Goal: Task Accomplishment & Management: Manage account settings

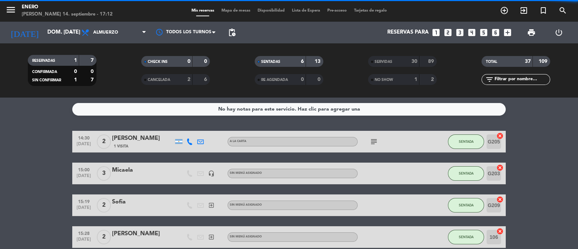
click at [243, 11] on span "Mapa de mesas" at bounding box center [236, 11] width 36 height 4
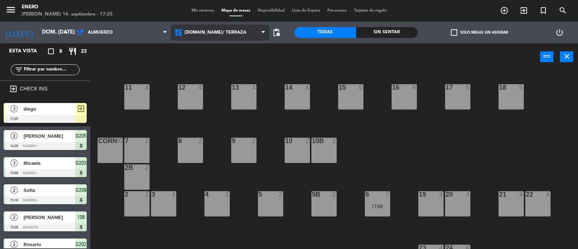
click at [194, 39] on span "[DOMAIN_NAME]/ TERRAZA" at bounding box center [220, 33] width 99 height 16
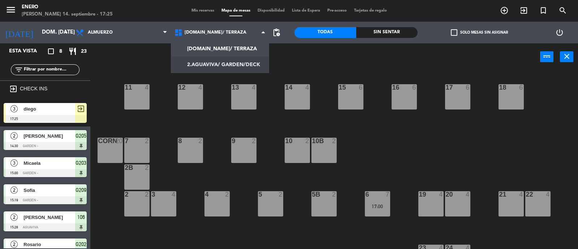
click at [213, 60] on ng-component "menu Enero [PERSON_NAME] 14. septiembre - 17:25 Mis reservas Mapa de mesas Disp…" at bounding box center [289, 125] width 578 height 250
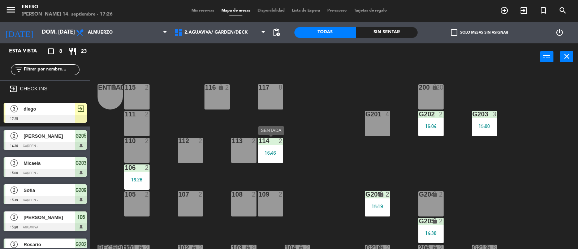
click at [272, 151] on div "16:46" at bounding box center [270, 152] width 25 height 5
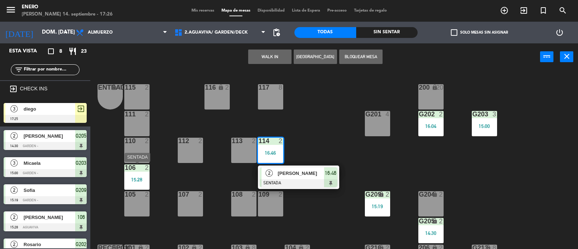
click at [139, 175] on div "106 2 15:28" at bounding box center [136, 176] width 25 height 25
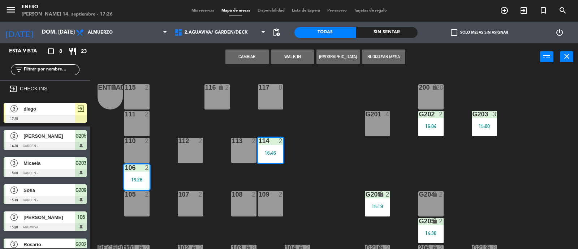
click at [139, 175] on div "106 2 15:28" at bounding box center [136, 176] width 25 height 25
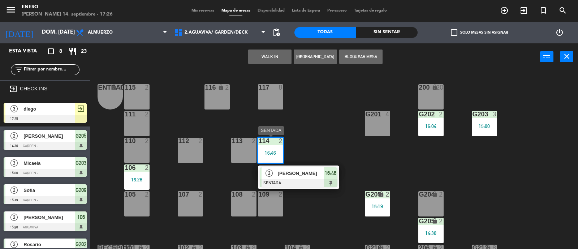
click at [292, 169] on div "2 [PERSON_NAME] SENTADA 16:46" at bounding box center [298, 176] width 92 height 23
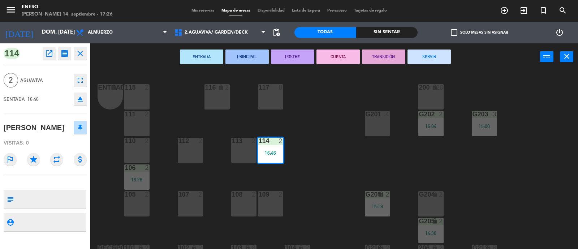
click at [434, 56] on button "SERVIR" at bounding box center [428, 56] width 43 height 14
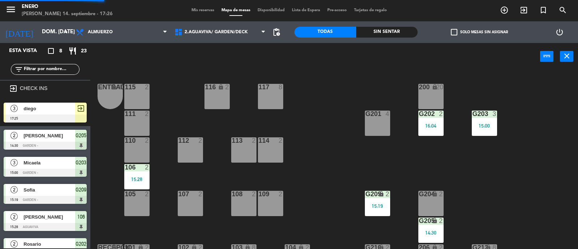
scroll to position [31, 0]
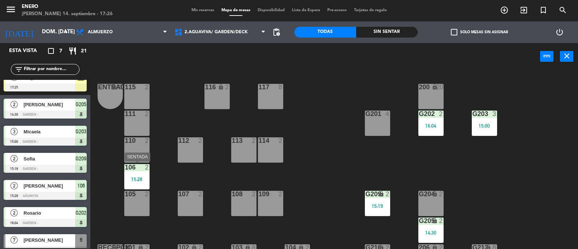
click at [139, 177] on div "15:28" at bounding box center [136, 179] width 25 height 5
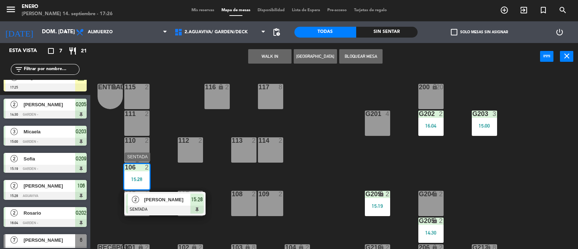
click at [181, 196] on span "Adrian" at bounding box center [167, 200] width 46 height 8
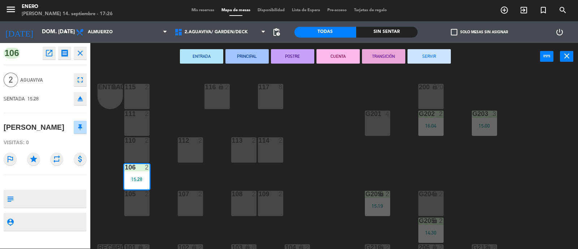
click at [432, 56] on button "SERVIR" at bounding box center [428, 56] width 43 height 14
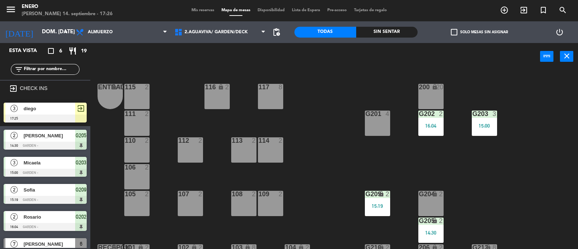
scroll to position [45, 0]
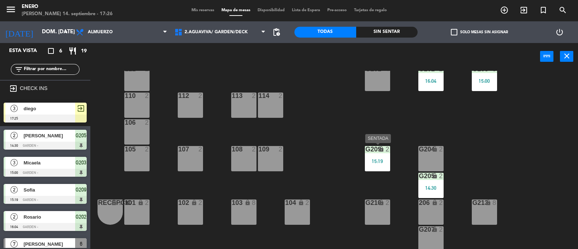
click at [374, 159] on div "15:19" at bounding box center [377, 161] width 25 height 5
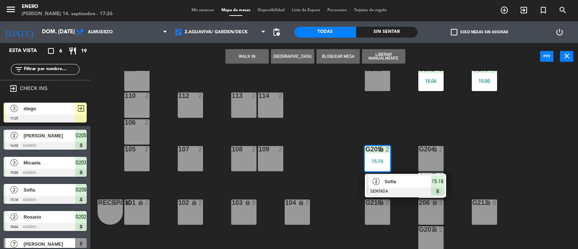
click at [389, 179] on span "Sofia" at bounding box center [408, 182] width 46 height 8
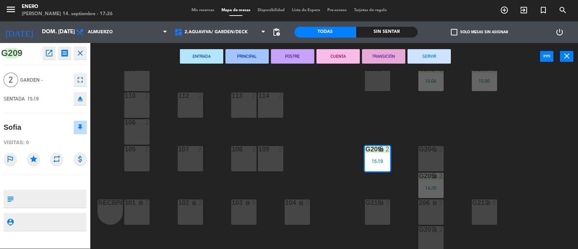
click at [441, 57] on button "SERVIR" at bounding box center [428, 56] width 43 height 14
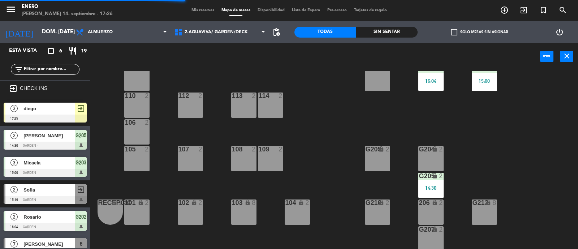
click at [437, 181] on div "G205 lock 2 14:30" at bounding box center [430, 185] width 25 height 25
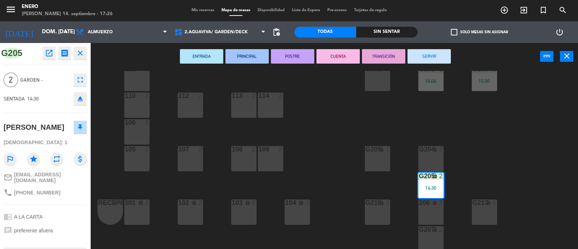
click at [430, 62] on button "SERVIR" at bounding box center [428, 56] width 43 height 14
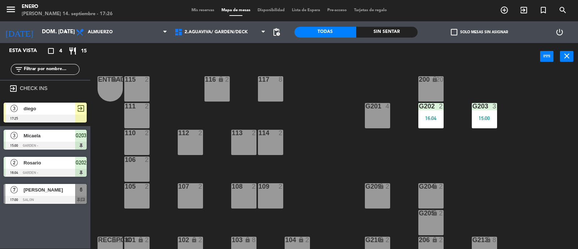
scroll to position [0, 0]
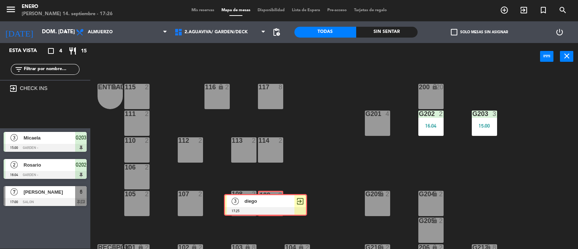
drag, startPoint x: 49, startPoint y: 113, endPoint x: 270, endPoint y: 205, distance: 240.1
click at [270, 205] on div "Esta vista crop_square 4 restaurant 15 filter_list exit_to_app CHECK INS 3 dieg…" at bounding box center [289, 146] width 578 height 206
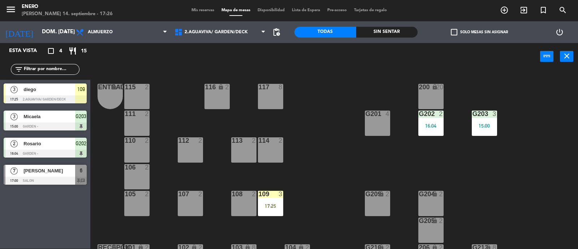
click at [270, 205] on div "17:25" at bounding box center [270, 205] width 25 height 5
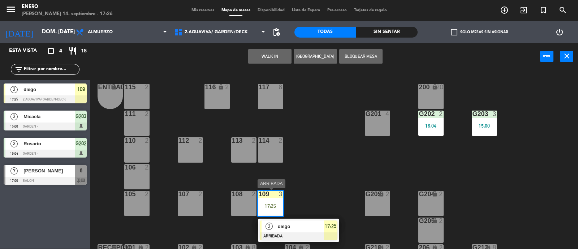
drag, startPoint x: 298, startPoint y: 225, endPoint x: 299, endPoint y: 218, distance: 6.9
click at [298, 225] on div "3 diego ARRIBADA 17:25" at bounding box center [298, 229] width 92 height 23
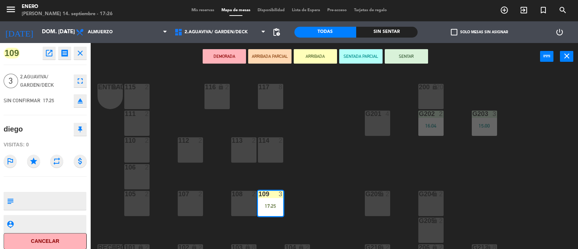
click at [404, 58] on button "SENTAR" at bounding box center [406, 56] width 43 height 14
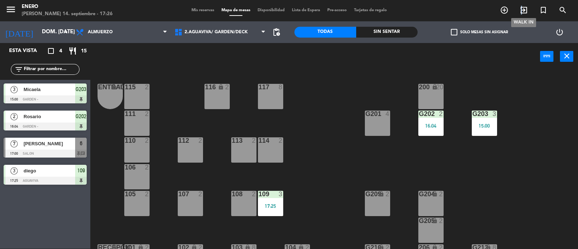
click at [521, 9] on icon "exit_to_app" at bounding box center [523, 10] width 9 height 9
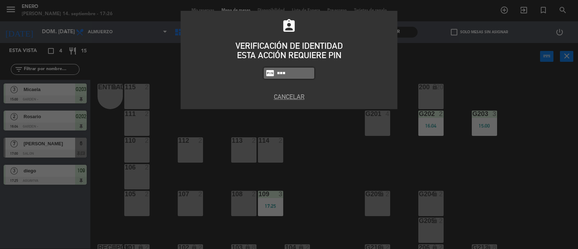
type input "6082"
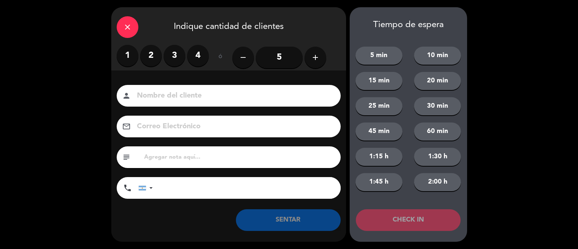
click at [255, 98] on input at bounding box center [233, 96] width 195 height 13
type input "maria"
click at [147, 57] on label "2" at bounding box center [151, 56] width 22 height 22
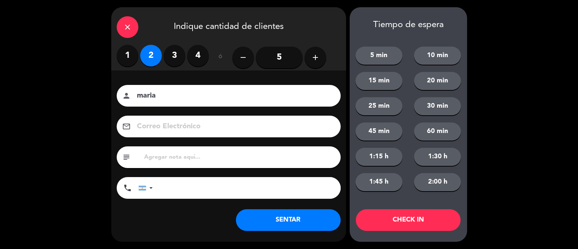
click at [292, 221] on button "SENTAR" at bounding box center [288, 220] width 105 height 22
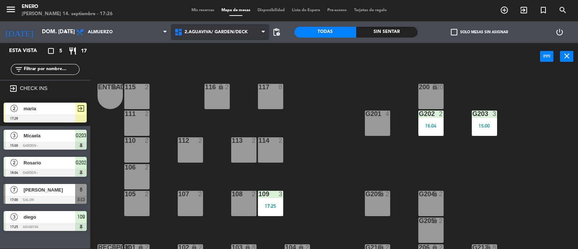
click at [235, 30] on span "2.AGUAVIVA/ GARDEN/DECK" at bounding box center [216, 32] width 63 height 5
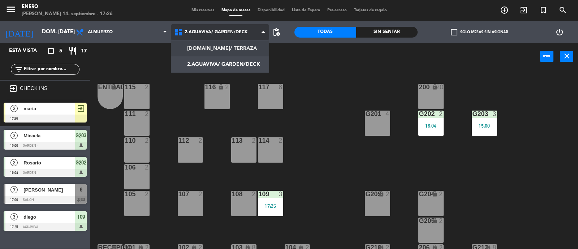
click at [241, 47] on ng-component "menu Enero domingo 14. septiembre - 17:26 Mis reservas Mapa de mesas Disponibil…" at bounding box center [289, 125] width 578 height 250
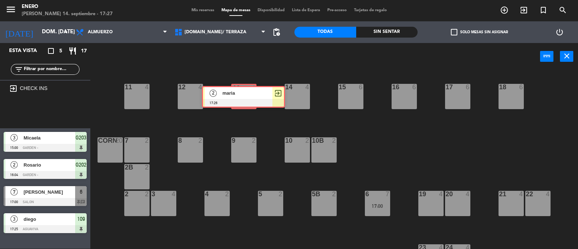
drag, startPoint x: 45, startPoint y: 108, endPoint x: 243, endPoint y: 92, distance: 198.9
click at [243, 92] on div "Esta vista crop_square 5 restaurant 17 filter_list exit_to_app CHECK INS 2 mari…" at bounding box center [289, 146] width 578 height 206
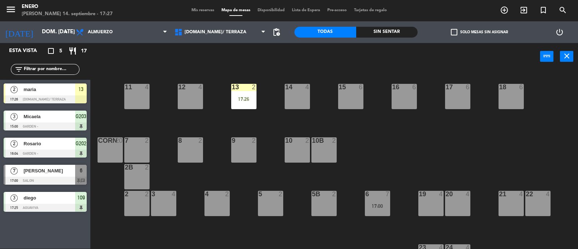
click at [245, 94] on div "13 2 17:26" at bounding box center [243, 96] width 25 height 25
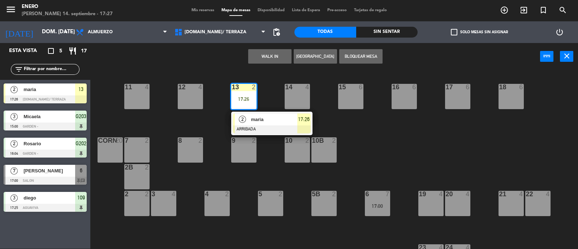
click at [262, 119] on div "2 maria ARRIBADA 17:26" at bounding box center [272, 123] width 92 height 23
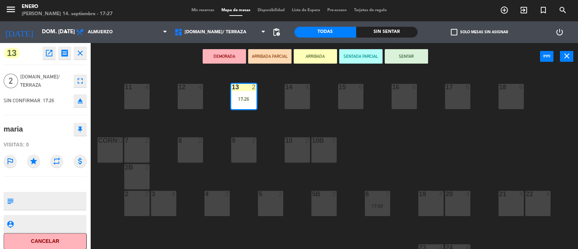
click at [416, 55] on button "SENTAR" at bounding box center [406, 56] width 43 height 14
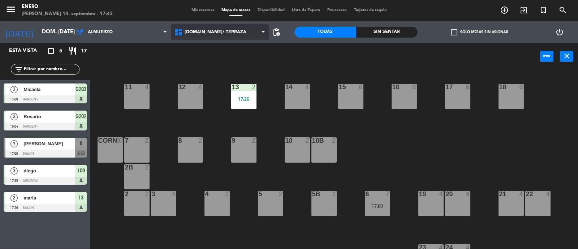
click at [221, 36] on span "1.SALON/ TERRAZA" at bounding box center [220, 32] width 99 height 16
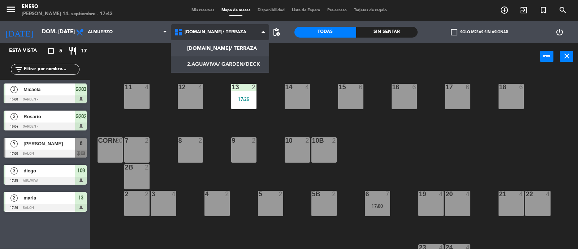
click at [234, 65] on ng-component "menu Enero domingo 14. septiembre - 17:43 Mis reservas Mapa de mesas Disponibil…" at bounding box center [289, 125] width 578 height 250
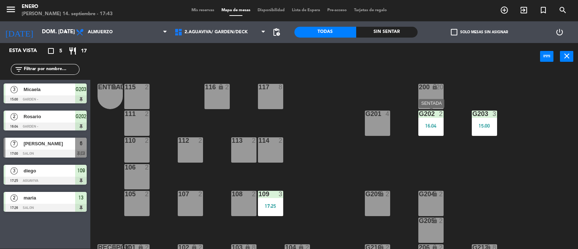
click at [431, 126] on div "16:04" at bounding box center [430, 125] width 25 height 5
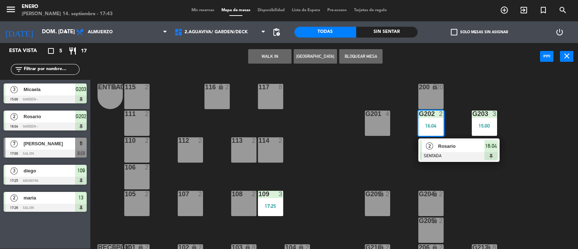
click at [442, 143] on div "2 Rosario SENTADA 16:04" at bounding box center [459, 149] width 92 height 23
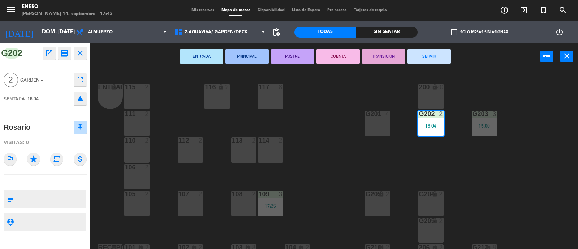
click at [435, 57] on button "SERVIR" at bounding box center [428, 56] width 43 height 14
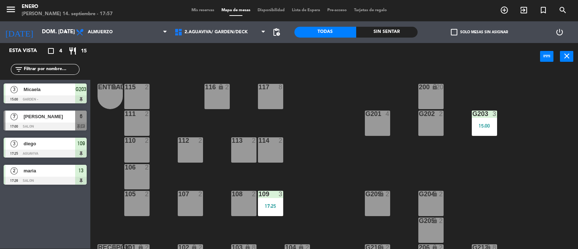
click at [302, 75] on div "Entrada lock 1 116 lock 2 117 8 115 2 200 lock 20 111 2 G201 4 G202 2 G203 3 15…" at bounding box center [337, 160] width 482 height 178
click at [487, 123] on div "15:00" at bounding box center [484, 125] width 25 height 5
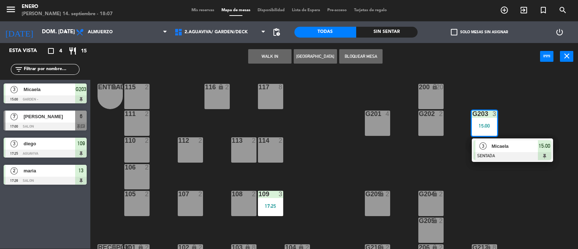
click at [505, 145] on div "3 Micaela SENTADA 15:00" at bounding box center [512, 149] width 92 height 23
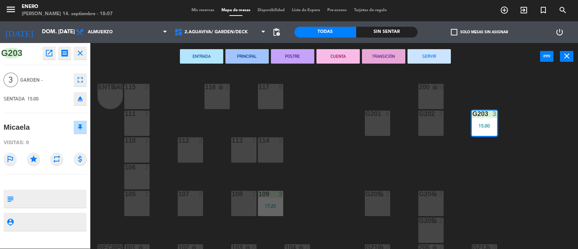
click at [430, 55] on button "SERVIR" at bounding box center [428, 56] width 43 height 14
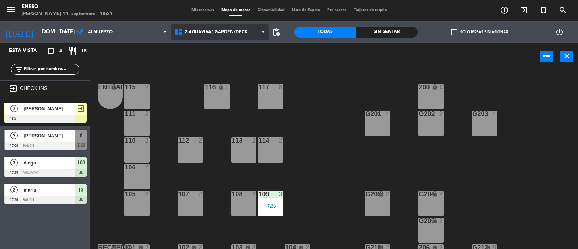
click at [217, 35] on span "2.AGUAVIVA/ GARDEN/DECK" at bounding box center [220, 32] width 99 height 16
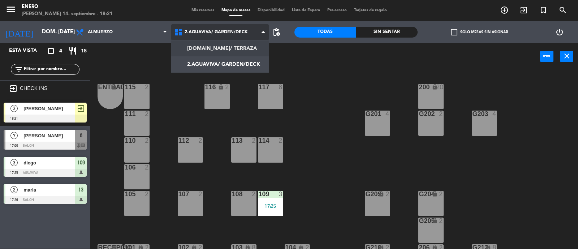
click at [219, 51] on ng-component "menu Enero domingo 14. septiembre - 18:21 Mis reservas Mapa de mesas Disponibil…" at bounding box center [289, 125] width 578 height 250
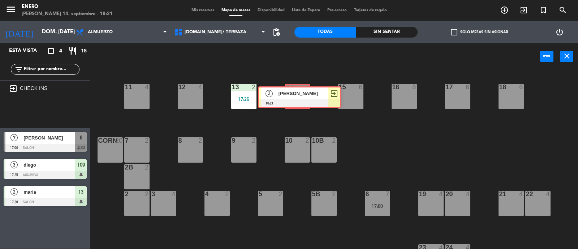
drag, startPoint x: 43, startPoint y: 107, endPoint x: 297, endPoint y: 91, distance: 254.7
click at [297, 91] on div "Esta vista crop_square 4 restaurant 15 filter_list exit_to_app CHECK INS 3 mati…" at bounding box center [289, 146] width 578 height 206
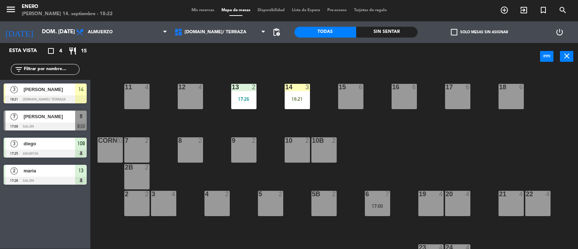
click at [298, 92] on div "14 3 18:21" at bounding box center [297, 96] width 25 height 25
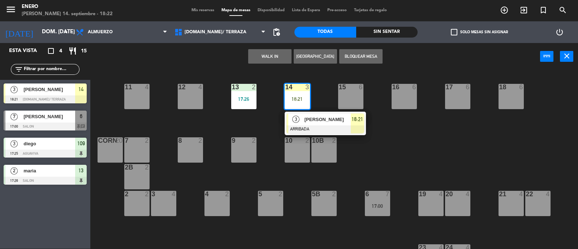
click at [318, 120] on span "matias" at bounding box center [327, 120] width 46 height 8
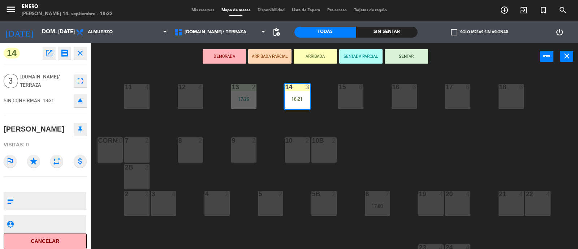
click at [408, 53] on button "SENTAR" at bounding box center [406, 56] width 43 height 14
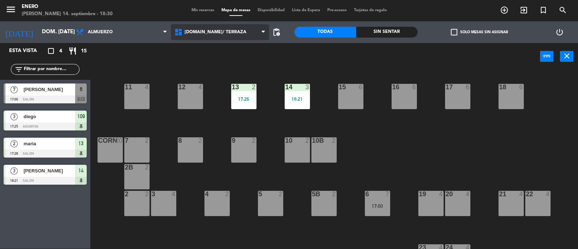
click at [193, 39] on span "1.SALON/ TERRAZA" at bounding box center [220, 32] width 99 height 16
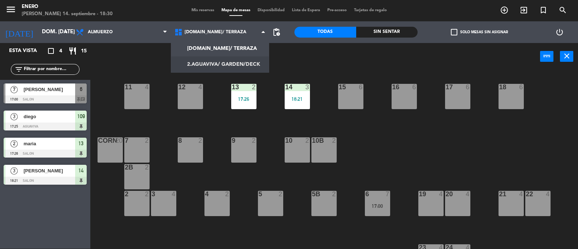
click at [230, 68] on ng-component "menu Enero domingo 14. septiembre - 18:30 Mis reservas Mapa de mesas Disponibil…" at bounding box center [289, 125] width 578 height 250
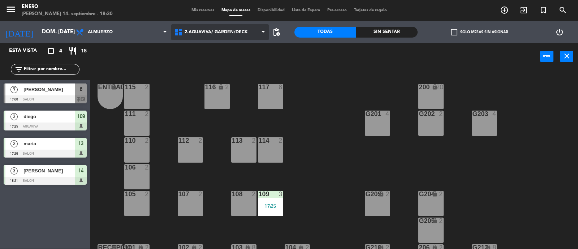
click at [229, 34] on span "2.AGUAVIVA/ GARDEN/DECK" at bounding box center [216, 32] width 63 height 5
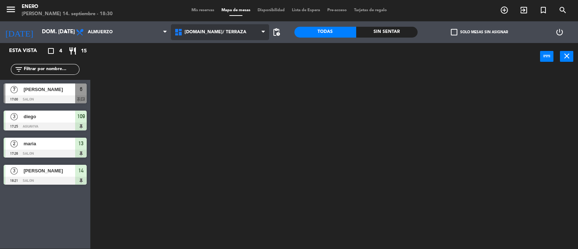
click at [235, 52] on ng-component "menu Enero domingo 14. septiembre - 18:30 Mis reservas Mapa de mesas Disponibil…" at bounding box center [289, 125] width 578 height 250
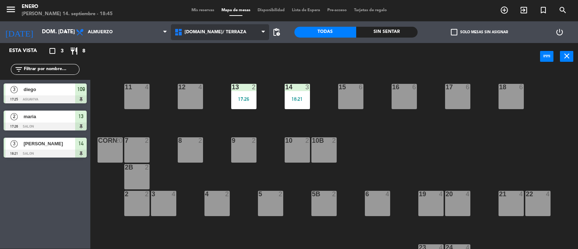
click at [235, 37] on span "1.SALON/ TERRAZA" at bounding box center [220, 32] width 99 height 16
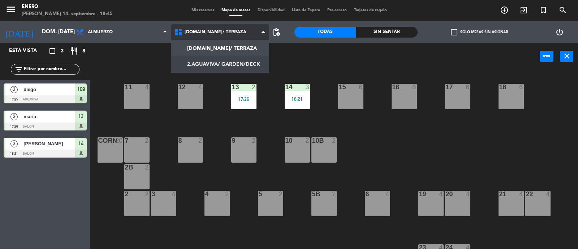
click at [233, 62] on ng-component "menu Enero domingo 14. septiembre - 18:45 Mis reservas Mapa de mesas Disponibil…" at bounding box center [289, 125] width 578 height 250
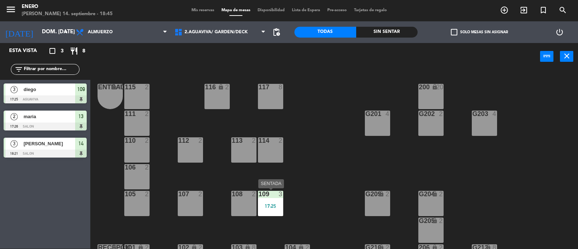
click at [269, 205] on div "17:25" at bounding box center [270, 205] width 25 height 5
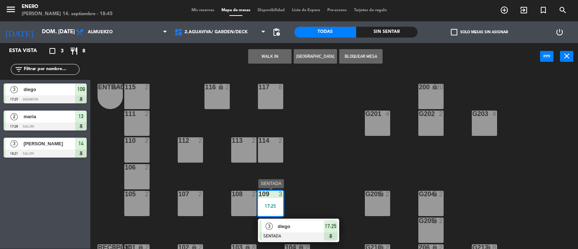
click at [300, 224] on span "diego" at bounding box center [301, 226] width 46 height 8
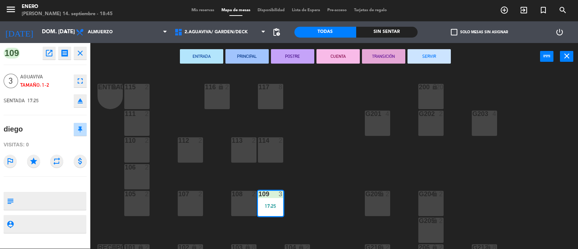
click at [428, 58] on button "SERVIR" at bounding box center [428, 56] width 43 height 14
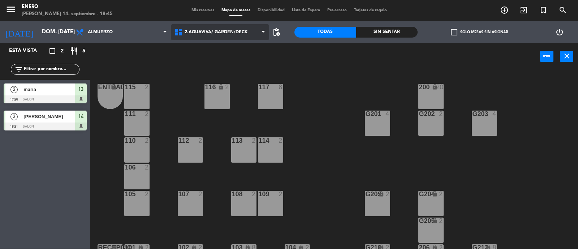
click at [190, 35] on span "2.AGUAVIVA/ GARDEN/DECK" at bounding box center [220, 32] width 99 height 16
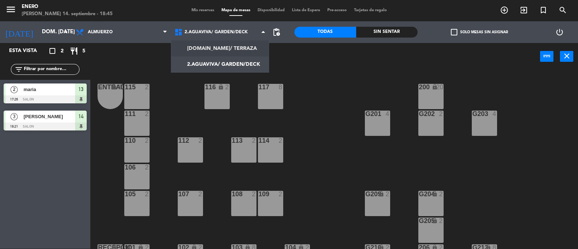
drag, startPoint x: 199, startPoint y: 47, endPoint x: 212, endPoint y: 48, distance: 13.4
click at [199, 48] on ng-component "menu Enero domingo 14. septiembre - 18:45 Mis reservas Mapa de mesas Disponibil…" at bounding box center [289, 125] width 578 height 250
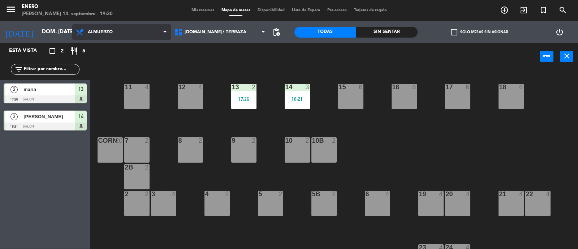
click at [155, 33] on span "Almuerzo" at bounding box center [121, 32] width 99 height 16
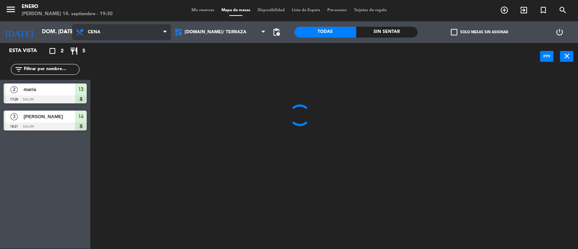
click at [145, 82] on ng-component "menu Enero domingo 14. septiembre - 19:30 Mis reservas Mapa de mesas Disponibil…" at bounding box center [289, 125] width 578 height 250
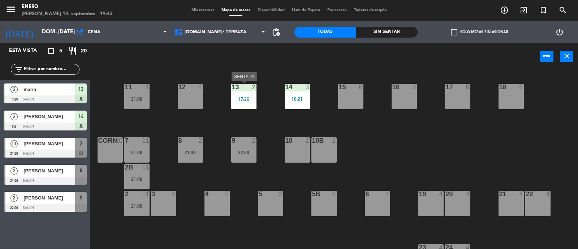
click at [245, 96] on div "17:26" at bounding box center [243, 98] width 25 height 5
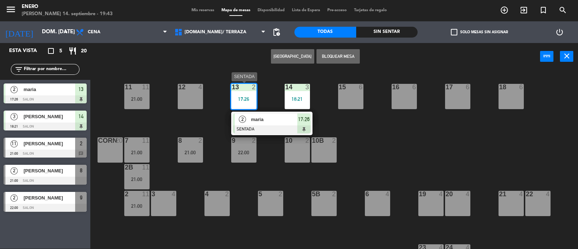
click at [289, 118] on span "maria" at bounding box center [274, 120] width 46 height 8
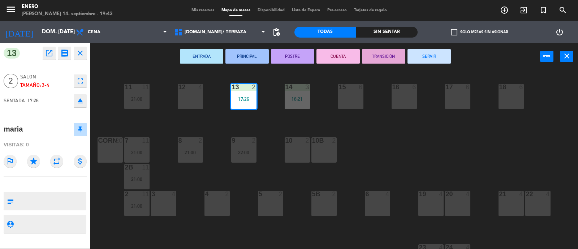
drag, startPoint x: 450, startPoint y: 58, endPoint x: 444, endPoint y: 58, distance: 5.4
click at [448, 58] on button "SERVIR" at bounding box center [428, 56] width 43 height 14
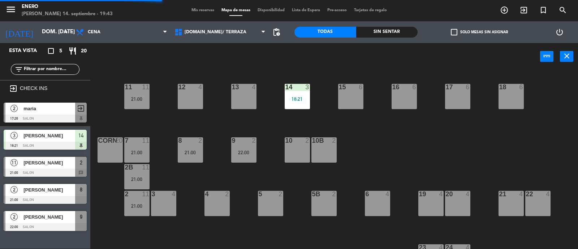
click at [298, 94] on div "14 3 18:21" at bounding box center [297, 96] width 25 height 25
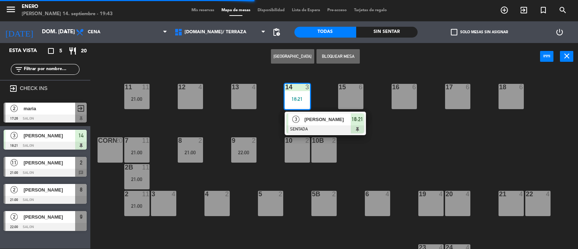
click at [325, 116] on span "matias" at bounding box center [327, 120] width 46 height 8
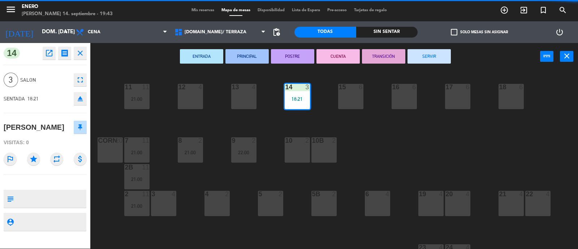
click at [432, 55] on button "SERVIR" at bounding box center [428, 56] width 43 height 14
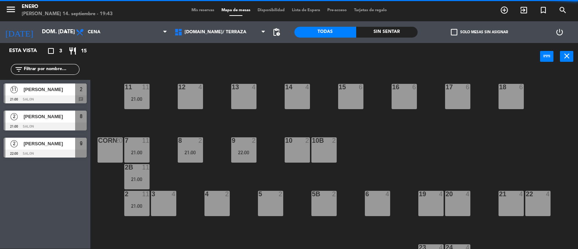
click at [153, 147] on div "Esta vista crop_square 3 restaurant 15 filter_list 11 Gabriela Pino 21:00 SALON…" at bounding box center [289, 146] width 578 height 206
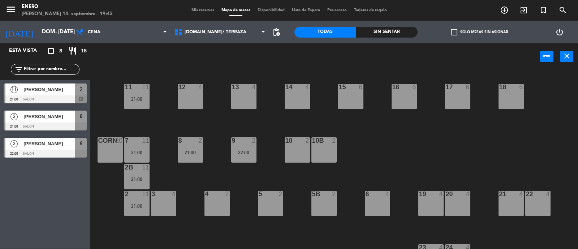
click at [157, 124] on div "14 4 12 4 11 11 21:00 17 6 15 6 16 6 13 4 18 6 10 2 7 11 21:00 8 2 21:00 9 2 22…" at bounding box center [337, 160] width 482 height 178
drag, startPoint x: 140, startPoint y: 93, endPoint x: 142, endPoint y: 96, distance: 3.9
click at [138, 96] on div "11 11 21:00" at bounding box center [136, 96] width 25 height 25
click at [138, 92] on div "11 11 21:00" at bounding box center [136, 96] width 25 height 25
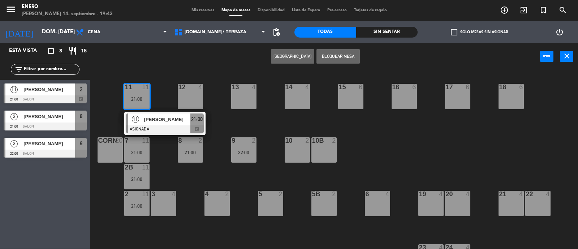
click at [153, 116] on div "11 Gabriela Pino ASIGNADA 21:00 chat" at bounding box center [165, 123] width 92 height 23
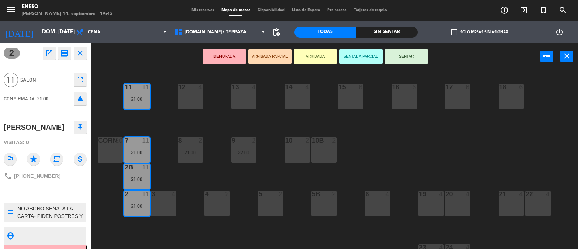
click at [84, 100] on icon "eject" at bounding box center [80, 98] width 9 height 9
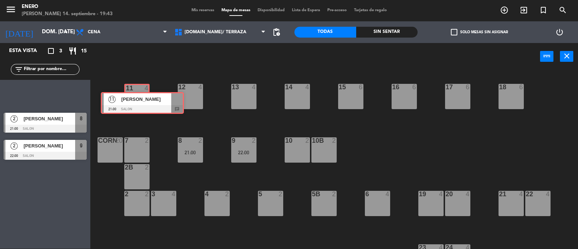
drag, startPoint x: 46, startPoint y: 90, endPoint x: 143, endPoint y: 99, distance: 97.6
click at [143, 99] on div "Esta vista crop_square 3 restaurant 15 filter_list 11 Gabriela Pino 21:00 SALON…" at bounding box center [289, 146] width 578 height 206
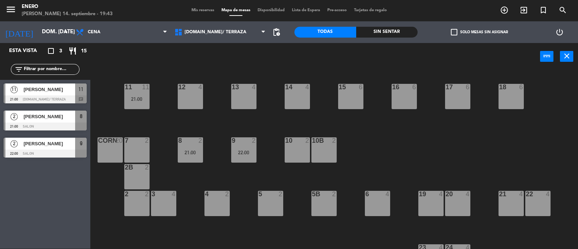
click at [143, 99] on div "21:00" at bounding box center [136, 98] width 25 height 5
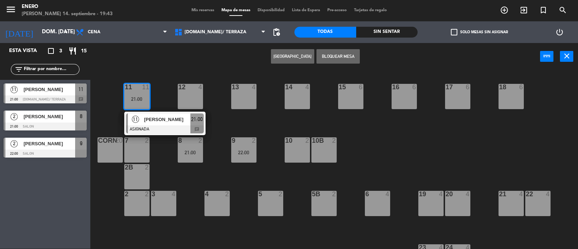
click at [409, 130] on div "14 4 12 4 11 11 21:00 11 Gabriela Pino ASIGNADA 21:00 chat 17 6 15 6 16 6 13 4 …" at bounding box center [337, 160] width 482 height 178
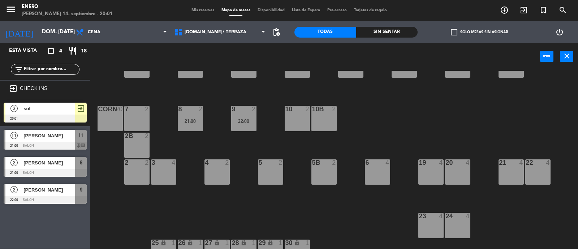
scroll to position [45, 0]
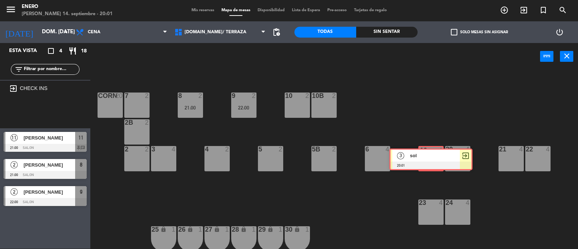
drag, startPoint x: 46, startPoint y: 106, endPoint x: 432, endPoint y: 153, distance: 388.5
click at [432, 153] on div "Esta vista crop_square 4 restaurant 18 filter_list exit_to_app CHECK INS 3 sol …" at bounding box center [289, 146] width 578 height 206
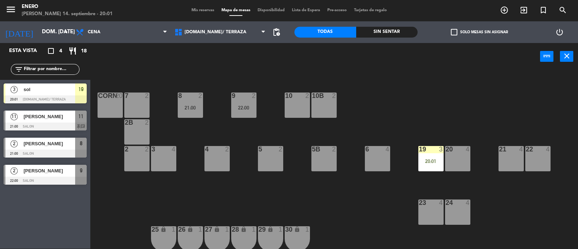
click at [430, 154] on div "19 3 20:01" at bounding box center [430, 158] width 25 height 25
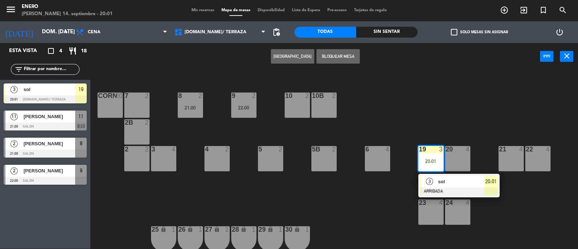
click at [437, 171] on div "19 3 20:01 3 sol ARRIBADA 20:01" at bounding box center [430, 158] width 25 height 25
click at [432, 161] on div "20:01" at bounding box center [430, 161] width 25 height 5
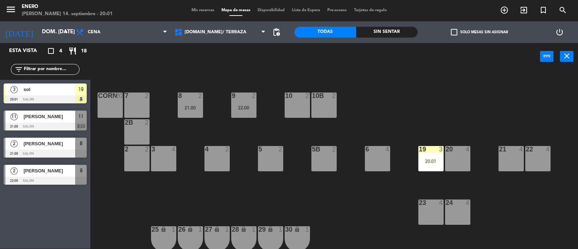
click at [436, 153] on div "19 3 20:01" at bounding box center [430, 158] width 25 height 25
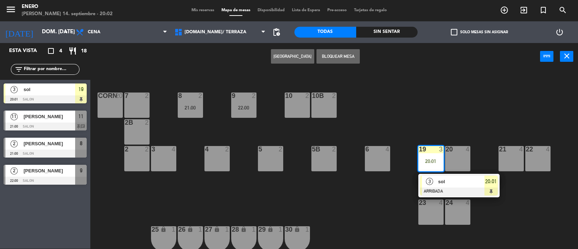
click at [479, 178] on span "sol" at bounding box center [461, 182] width 46 height 8
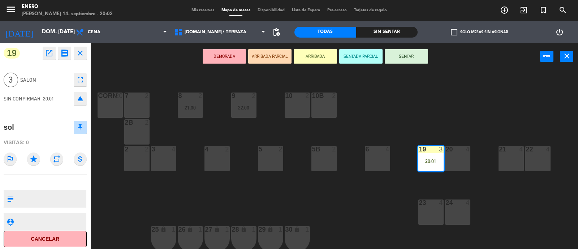
click at [419, 57] on button "SENTAR" at bounding box center [406, 56] width 43 height 14
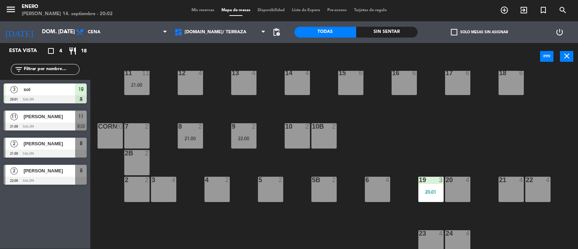
scroll to position [0, 0]
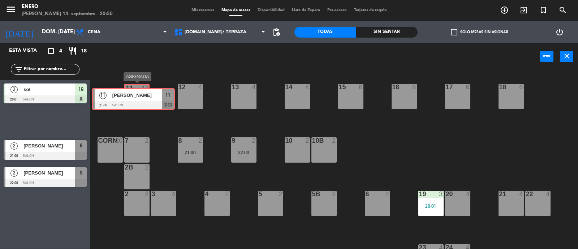
drag, startPoint x: 53, startPoint y: 114, endPoint x: 141, endPoint y: 92, distance: 90.8
click at [141, 92] on div "Esta vista crop_square 4 restaurant 18 filter_list 3 sol 20:01 SALON 19 11 Gabr…" at bounding box center [289, 146] width 578 height 206
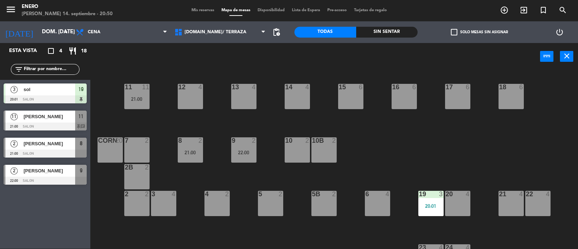
click at [141, 92] on div "11 11 21:00" at bounding box center [136, 96] width 25 height 25
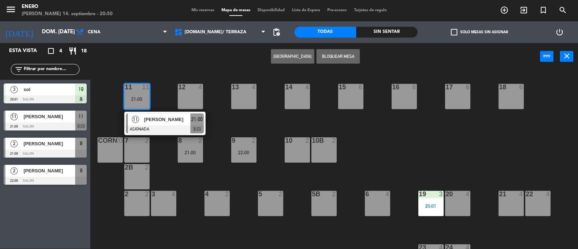
click at [169, 118] on span "[PERSON_NAME]" at bounding box center [167, 120] width 46 height 8
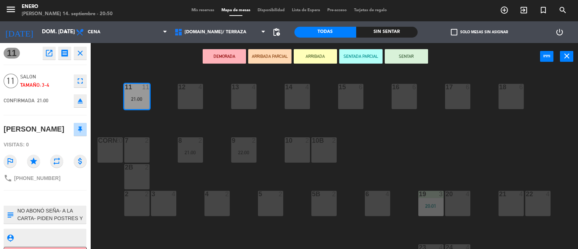
click at [397, 52] on button "SENTAR" at bounding box center [406, 56] width 43 height 14
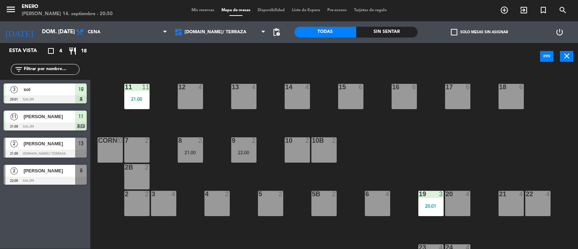
drag, startPoint x: 45, startPoint y: 143, endPoint x: 243, endPoint y: 94, distance: 203.8
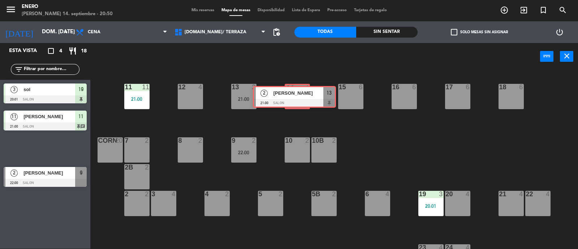
drag, startPoint x: 52, startPoint y: 142, endPoint x: 302, endPoint y: 91, distance: 254.4
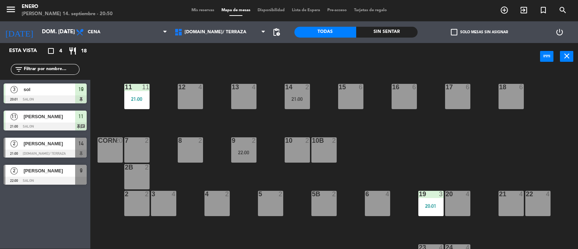
click at [301, 92] on div "14 2 21:00" at bounding box center [297, 96] width 25 height 25
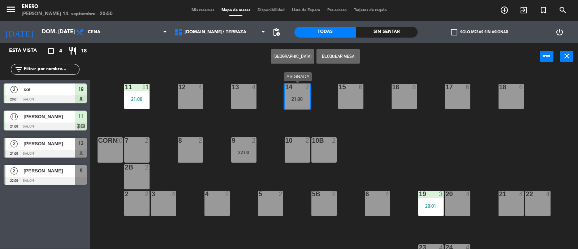
click at [296, 92] on div "14 2 21:00" at bounding box center [297, 96] width 25 height 25
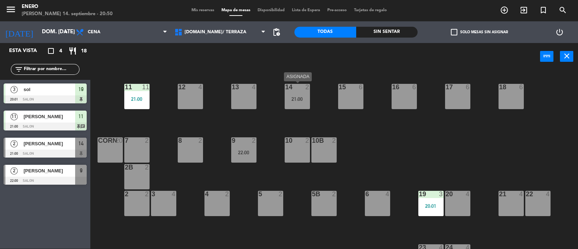
click at [304, 96] on div "14 2 21:00" at bounding box center [297, 96] width 25 height 25
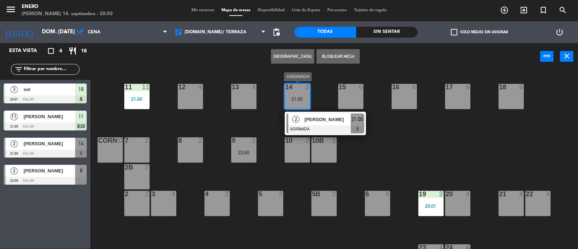
click at [319, 114] on div "2 Horacio korob ASIGNADA 21:00" at bounding box center [325, 123] width 92 height 23
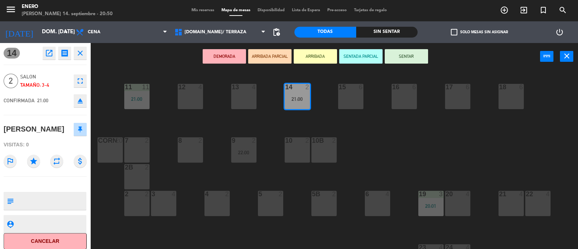
click at [413, 54] on button "SENTAR" at bounding box center [406, 56] width 43 height 14
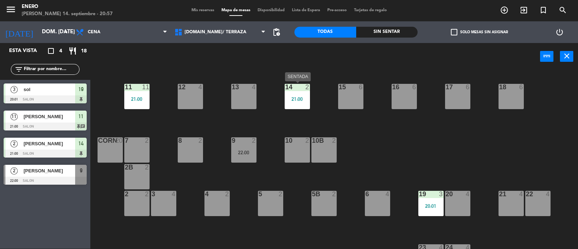
click at [292, 97] on div "21:00" at bounding box center [297, 98] width 25 height 5
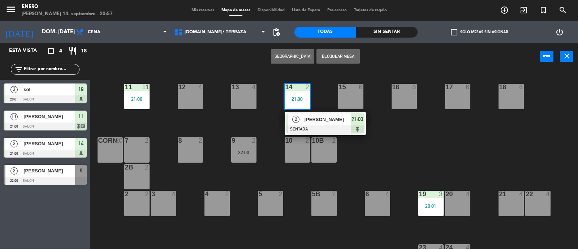
click at [243, 96] on div "13 4" at bounding box center [243, 96] width 25 height 25
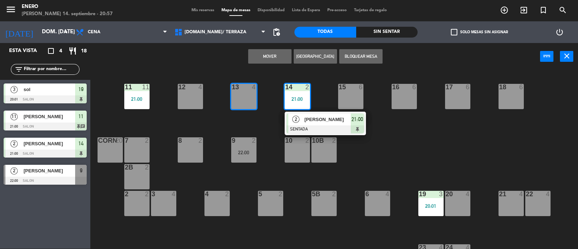
click at [269, 49] on button "Mover" at bounding box center [269, 56] width 43 height 14
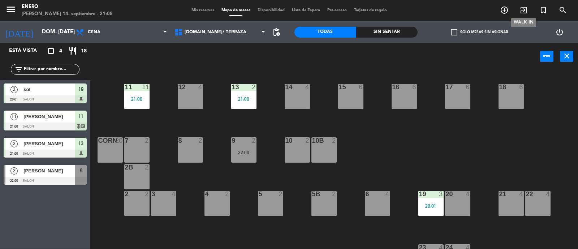
click at [525, 12] on icon "exit_to_app" at bounding box center [523, 10] width 9 height 9
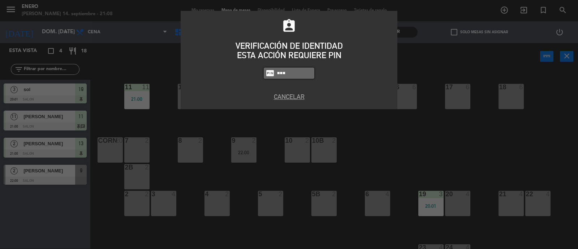
type input "6082"
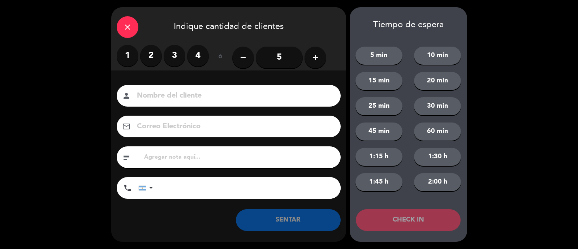
click at [151, 95] on input at bounding box center [233, 96] width 195 height 13
type input "[PERSON_NAME]"
click at [155, 49] on label "2" at bounding box center [151, 56] width 22 height 22
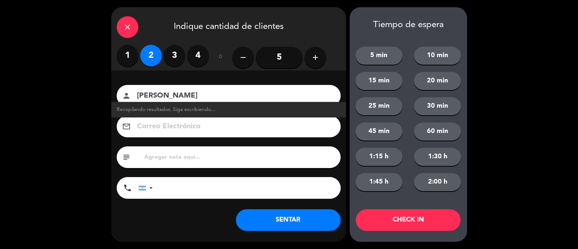
drag, startPoint x: 294, startPoint y: 223, endPoint x: 306, endPoint y: 209, distance: 18.4
click at [294, 222] on button "SENTAR" at bounding box center [288, 220] width 105 height 22
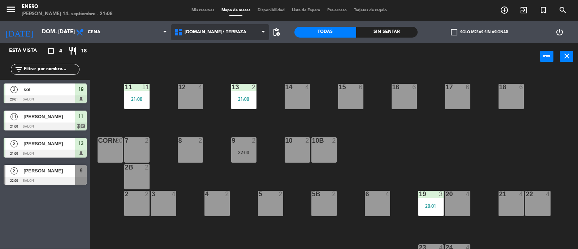
click at [219, 32] on span "1.SALON/ TERRAZA" at bounding box center [216, 32] width 62 height 5
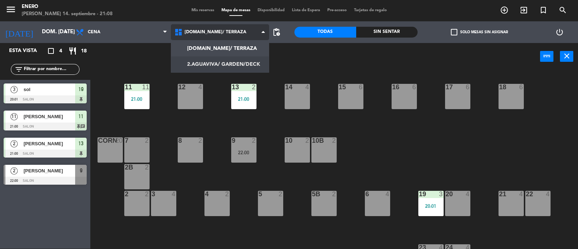
click at [230, 65] on ng-component "menu Enero domingo 14. septiembre - 21:08 Mis reservas Mapa de mesas Disponibil…" at bounding box center [289, 125] width 578 height 250
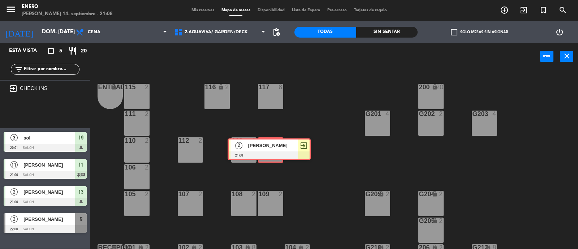
drag, startPoint x: 49, startPoint y: 109, endPoint x: 273, endPoint y: 145, distance: 226.8
click at [273, 145] on div "Esta vista crop_square 5 restaurant 20 filter_list exit_to_app CHECK INS 2 feli…" at bounding box center [289, 146] width 578 height 206
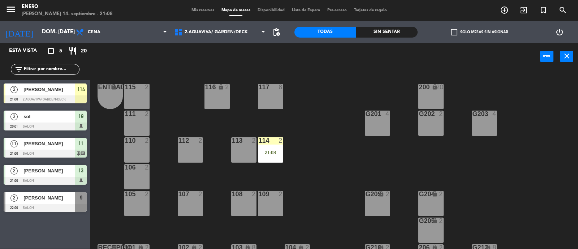
click at [273, 145] on div "114 2 21:08" at bounding box center [270, 149] width 25 height 25
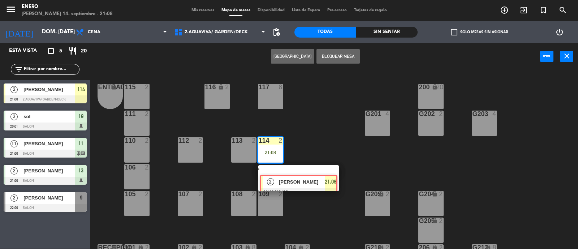
click at [287, 169] on div "2 felipe ARRIBADA 21:08" at bounding box center [298, 178] width 92 height 26
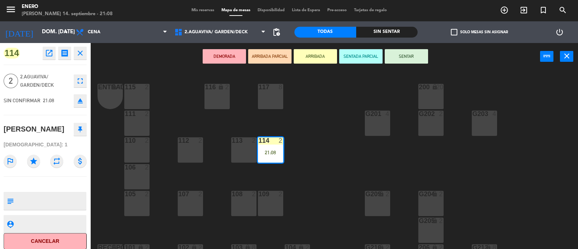
drag, startPoint x: 404, startPoint y: 59, endPoint x: 401, endPoint y: 62, distance: 4.6
click at [405, 60] on button "SENTAR" at bounding box center [406, 56] width 43 height 14
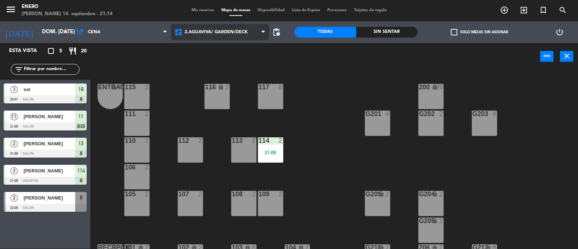
click at [216, 34] on span "2.AGUAVIVA/ GARDEN/DECK" at bounding box center [216, 32] width 63 height 5
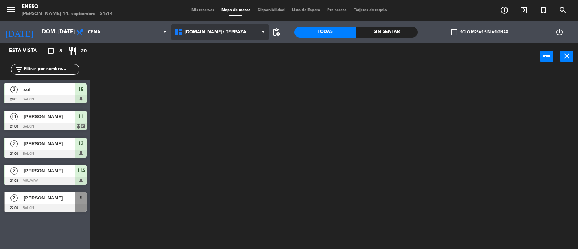
click at [222, 47] on ng-component "menu Enero domingo 14. septiembre - 21:14 Mis reservas Mapa de mesas Disponibil…" at bounding box center [289, 125] width 578 height 250
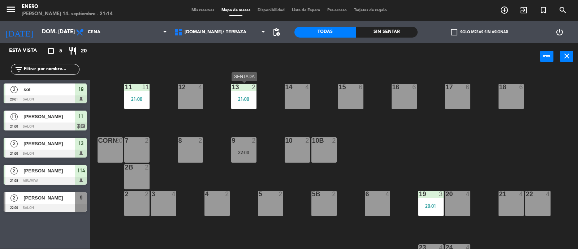
click at [238, 101] on div "21:00" at bounding box center [243, 98] width 25 height 5
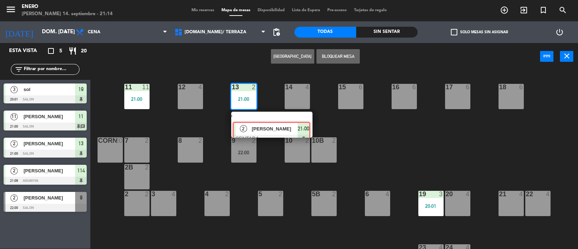
click at [262, 116] on div "2 Horacio korob SENTADA 21:00" at bounding box center [272, 125] width 92 height 26
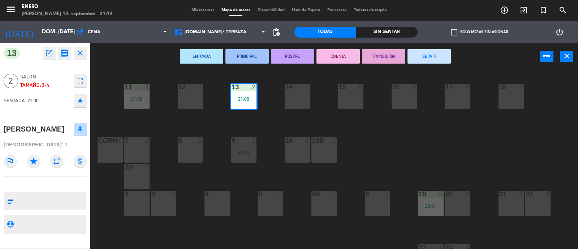
click at [390, 145] on div "14 4 12 4 11 11 21:00 17 6 15 6 16 6 13 2 21:00 18 6 10 2 7 2 8 2 9 2 22:00 cor…" at bounding box center [337, 160] width 482 height 178
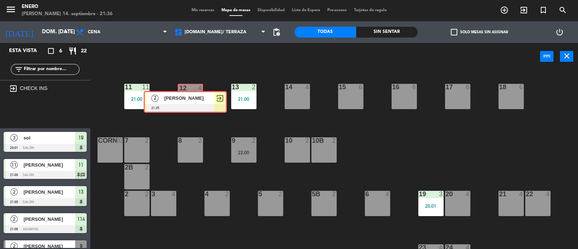
drag, startPoint x: 51, startPoint y: 109, endPoint x: 191, endPoint y: 98, distance: 141.2
click at [191, 98] on div "Esta vista crop_square 6 restaurant 22 filter_list exit_to_app CHECK INS 2 mari…" at bounding box center [289, 146] width 578 height 206
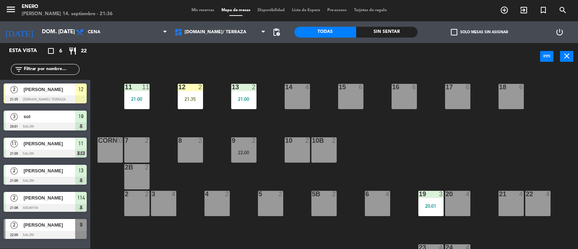
click at [188, 97] on div "21:35" at bounding box center [190, 98] width 25 height 5
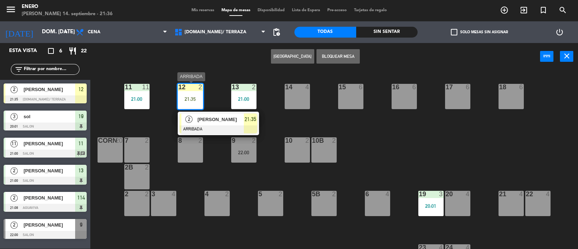
drag, startPoint x: 227, startPoint y: 113, endPoint x: 234, endPoint y: 108, distance: 8.4
click at [227, 113] on div "2 marianela ARRIBADA 21:35" at bounding box center [218, 123] width 92 height 23
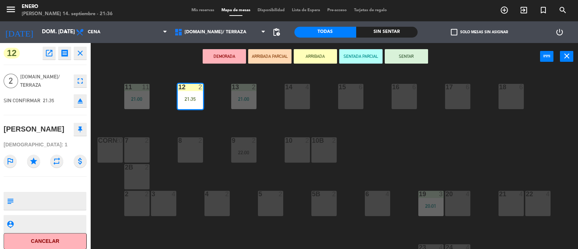
click at [409, 55] on button "SENTAR" at bounding box center [406, 56] width 43 height 14
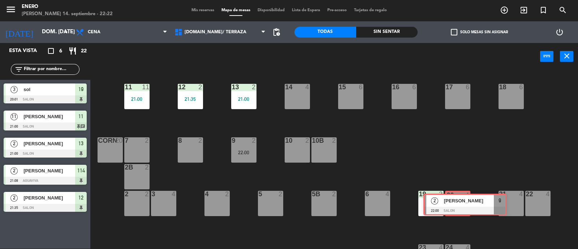
drag, startPoint x: 35, startPoint y: 226, endPoint x: 456, endPoint y: 202, distance: 421.8
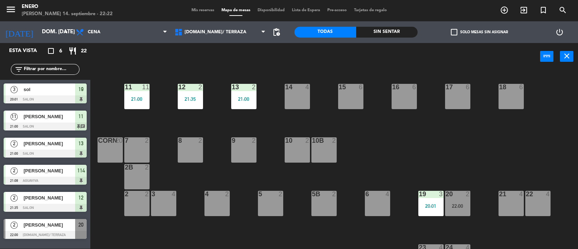
click at [457, 201] on div "20 2 22:00" at bounding box center [457, 203] width 25 height 25
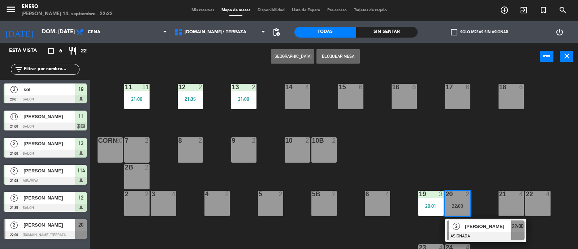
click at [471, 228] on div "2 Carlos Gallardo ASIGNADA 22:00" at bounding box center [485, 229] width 92 height 23
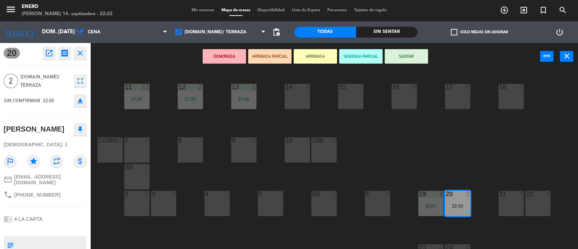
click at [415, 55] on button "SENTAR" at bounding box center [406, 56] width 43 height 14
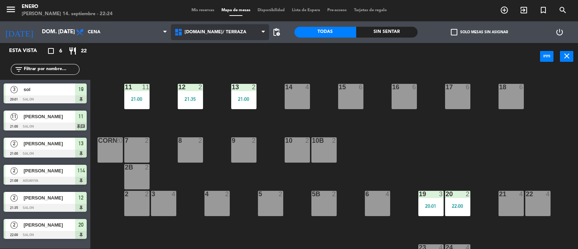
click at [210, 33] on span "1.SALON/ TERRAZA" at bounding box center [216, 32] width 62 height 5
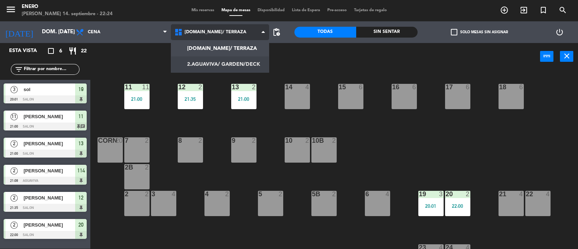
click at [224, 59] on ng-component "menu Enero domingo 14. septiembre - 22:24 Mis reservas Mapa de mesas Disponibil…" at bounding box center [289, 125] width 578 height 250
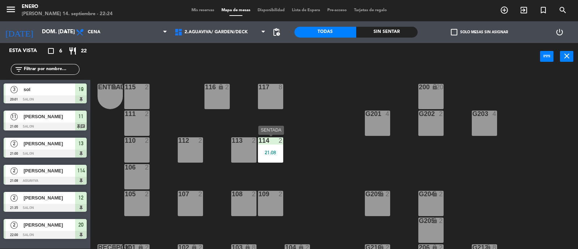
click at [265, 151] on div "21:08" at bounding box center [270, 152] width 25 height 5
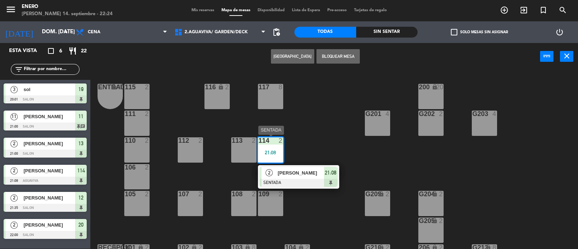
click at [308, 172] on span "[PERSON_NAME]" at bounding box center [301, 173] width 46 height 8
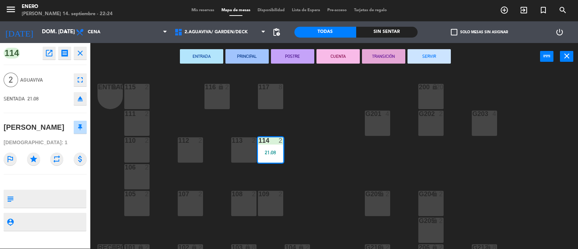
click at [433, 53] on button "SERVIR" at bounding box center [428, 56] width 43 height 14
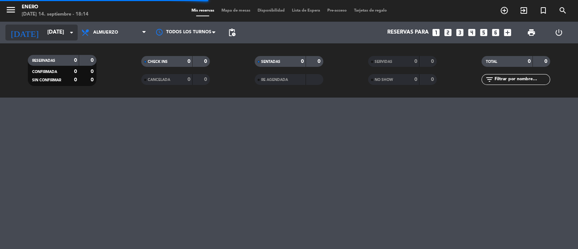
click at [68, 34] on icon "arrow_drop_down" at bounding box center [71, 32] width 9 height 9
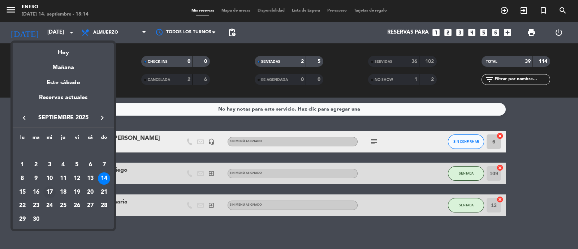
click at [49, 191] on div "17" at bounding box center [49, 192] width 12 height 12
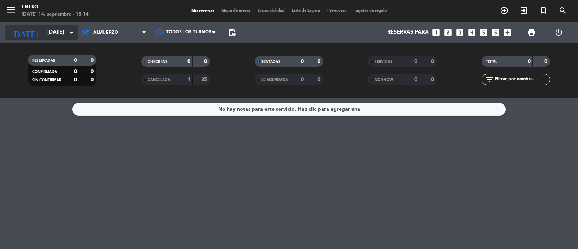
click at [70, 37] on input "mié. 17 sep." at bounding box center [79, 33] width 70 height 14
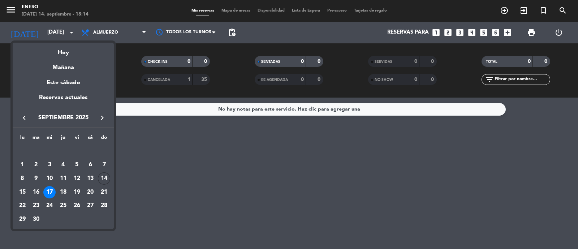
click at [112, 35] on div at bounding box center [289, 124] width 578 height 249
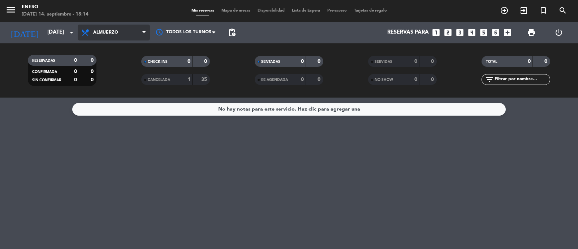
click at [117, 34] on span "Almuerzo" at bounding box center [105, 32] width 25 height 5
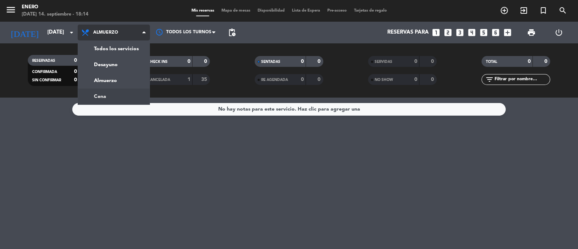
click at [122, 95] on div "menu Enero domingo 14. septiembre - 18:14 Mis reservas Mapa de mesas Disponibil…" at bounding box center [289, 48] width 578 height 97
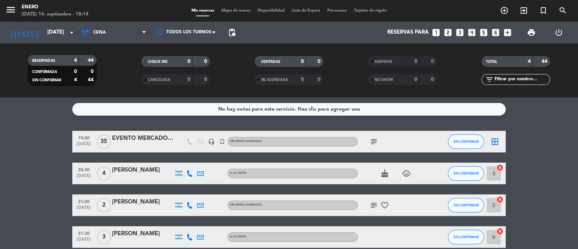
click at [374, 138] on icon "subject" at bounding box center [373, 141] width 9 height 9
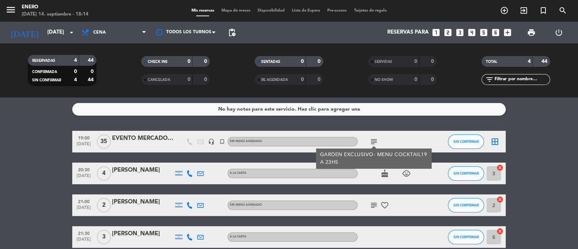
click at [374, 138] on icon "subject" at bounding box center [373, 141] width 9 height 9
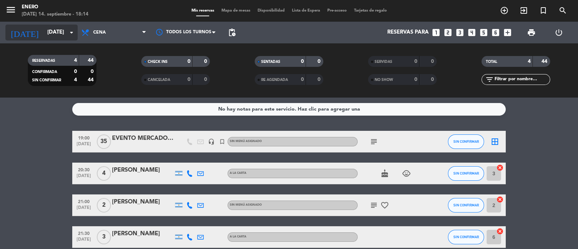
click at [63, 34] on input "mié. 17 sep." at bounding box center [79, 33] width 70 height 14
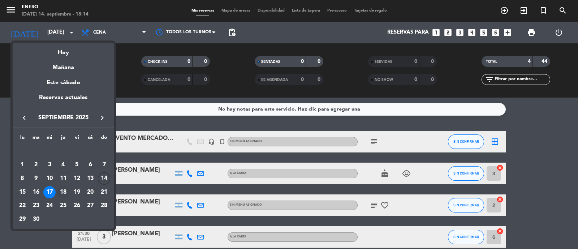
click at [68, 190] on div "18" at bounding box center [63, 192] width 12 height 12
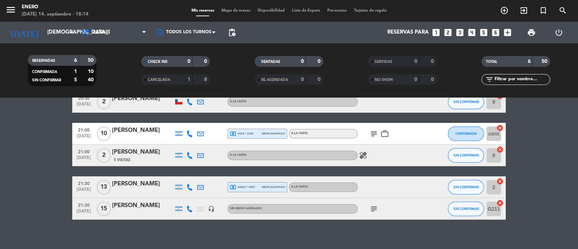
scroll to position [68, 0]
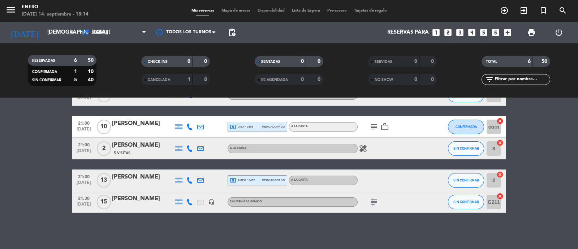
click at [371, 201] on icon "subject" at bounding box center [373, 202] width 9 height 9
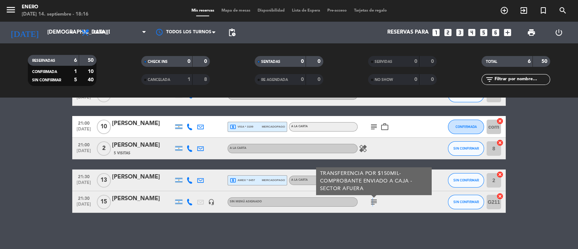
click at [370, 200] on icon "subject" at bounding box center [373, 202] width 9 height 9
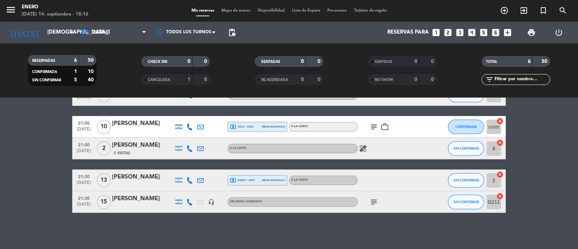
click at [374, 123] on icon "subject" at bounding box center [373, 126] width 9 height 9
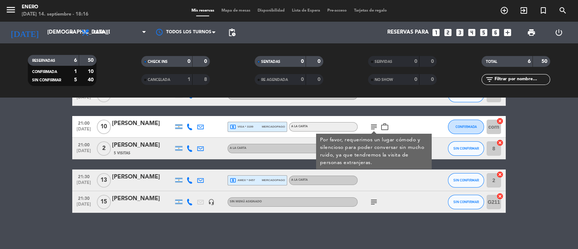
click at [374, 123] on icon "subject" at bounding box center [373, 126] width 9 height 9
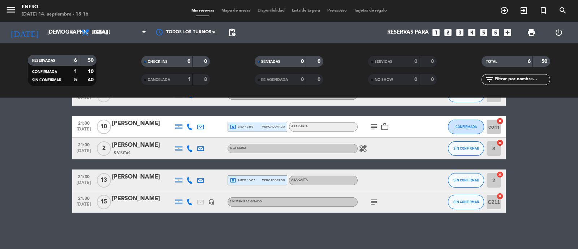
scroll to position [0, 0]
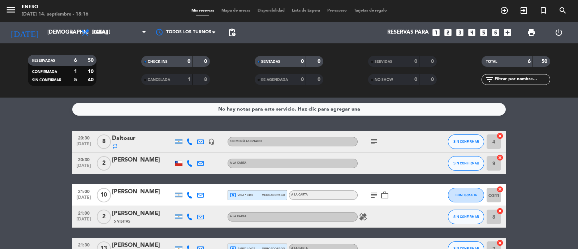
click at [372, 142] on icon "subject" at bounding box center [373, 141] width 9 height 9
click at [51, 34] on input "jue. 18 sep." at bounding box center [79, 33] width 70 height 14
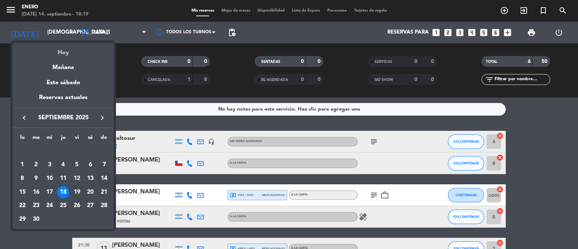
click at [68, 54] on div "Hoy" at bounding box center [63, 50] width 101 height 15
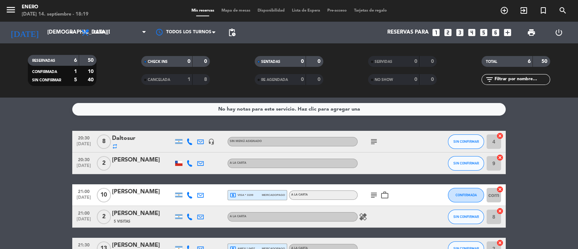
type input "dom. [DATE]"
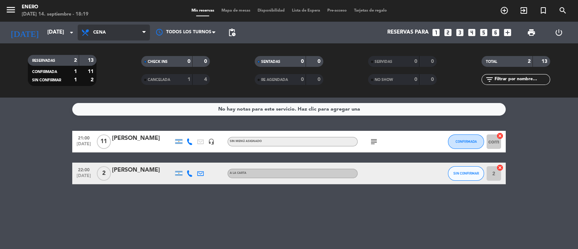
click at [103, 35] on span "Cena" at bounding box center [99, 32] width 13 height 5
click at [113, 75] on div "menu Enero domingo 14. septiembre - 18:19 Mis reservas Mapa de mesas Disponibil…" at bounding box center [289, 48] width 578 height 97
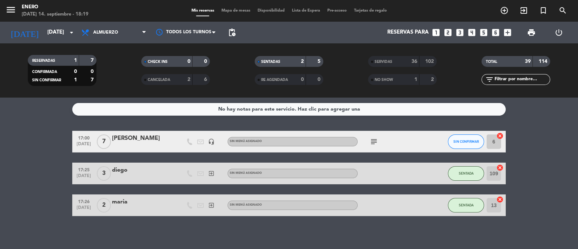
click at [457, 30] on icon "looks_3" at bounding box center [459, 32] width 9 height 9
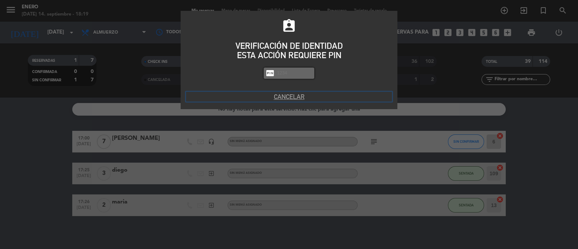
click at [302, 94] on button "Cancelar" at bounding box center [289, 97] width 206 height 10
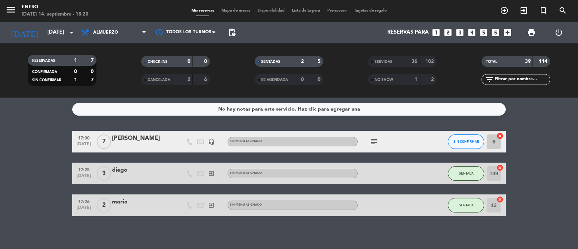
click at [461, 34] on icon "looks_3" at bounding box center [459, 32] width 9 height 9
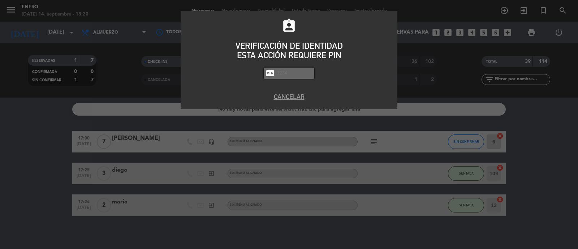
click at [300, 73] on input "text" at bounding box center [294, 73] width 36 height 8
type input "6082"
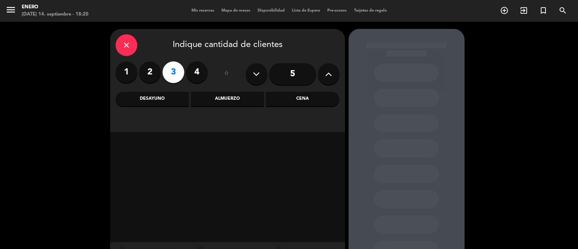
click at [304, 100] on div "Cena" at bounding box center [302, 99] width 73 height 14
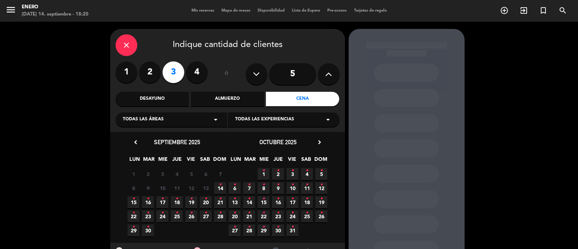
click at [222, 190] on span "14 •" at bounding box center [220, 188] width 12 height 12
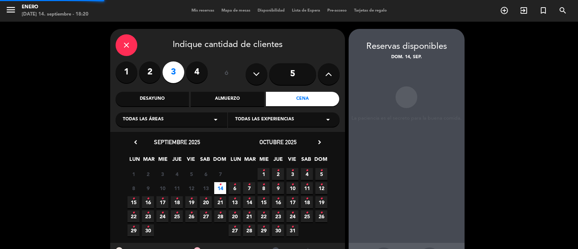
scroll to position [29, 0]
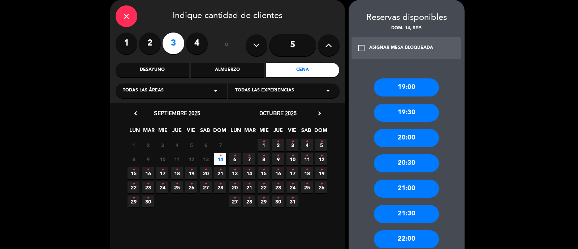
drag, startPoint x: 392, startPoint y: 91, endPoint x: 408, endPoint y: 93, distance: 16.3
click at [393, 92] on div "19:00" at bounding box center [406, 87] width 65 height 18
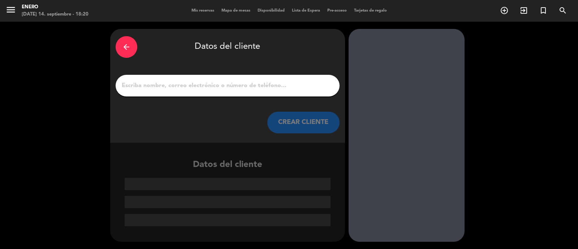
scroll to position [0, 0]
click at [246, 86] on input "1" at bounding box center [227, 86] width 213 height 10
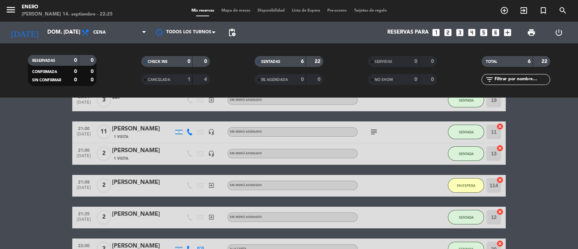
scroll to position [135, 0]
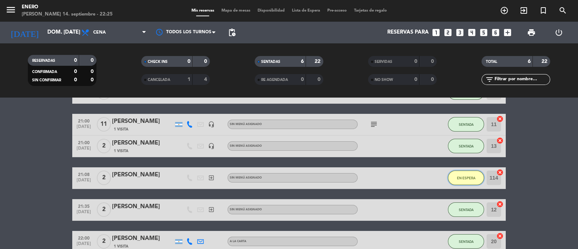
click at [462, 178] on span "EN ESPERA" at bounding box center [466, 178] width 18 height 4
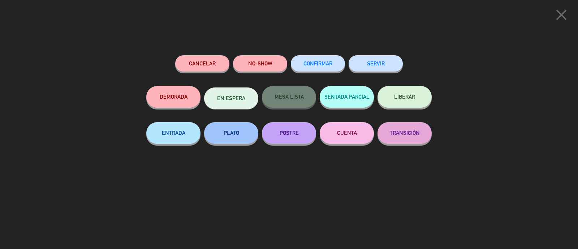
click at [384, 58] on button "SERVIR" at bounding box center [375, 63] width 54 height 16
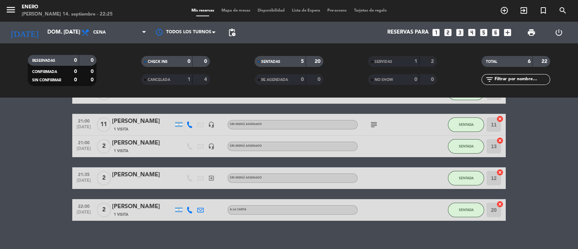
scroll to position [0, 0]
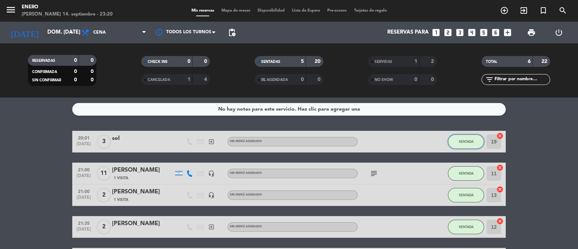
click at [469, 140] on span "SENTADA" at bounding box center [466, 141] width 15 height 4
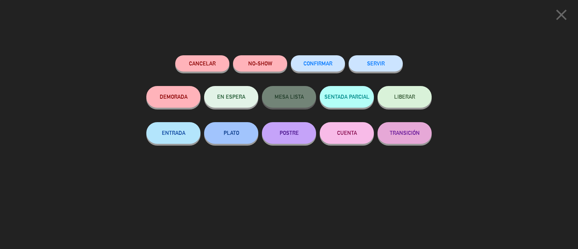
click at [379, 67] on button "SERVIR" at bounding box center [375, 63] width 54 height 16
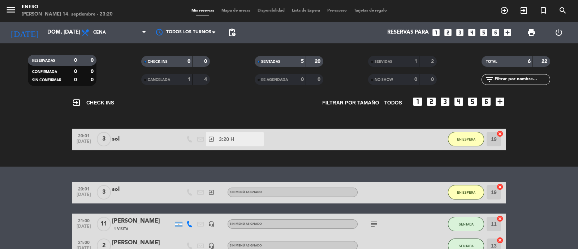
scroll to position [135, 0]
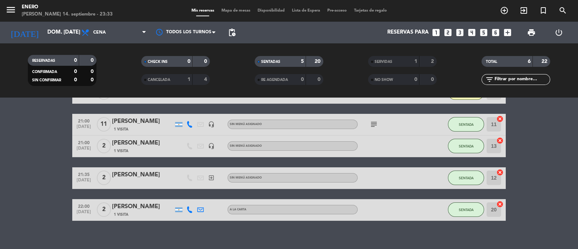
click at [437, 32] on icon "looks_one" at bounding box center [435, 32] width 9 height 9
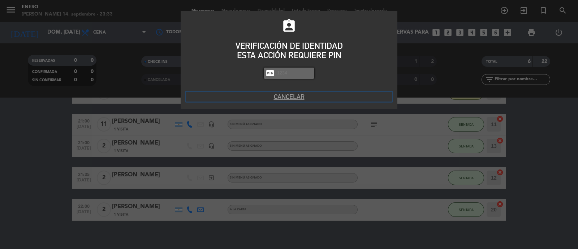
click at [298, 96] on button "Cancelar" at bounding box center [289, 97] width 206 height 10
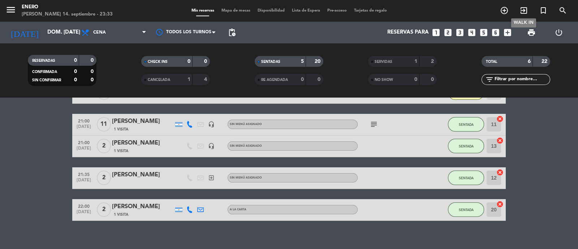
click at [523, 9] on icon "exit_to_app" at bounding box center [523, 10] width 9 height 9
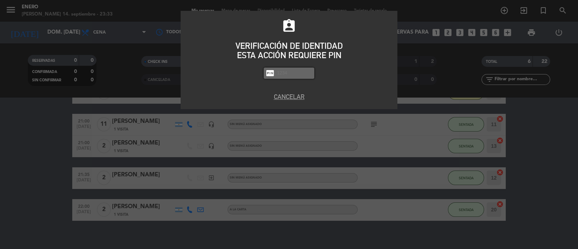
click at [296, 70] on input "text" at bounding box center [294, 73] width 36 height 8
type input "6082"
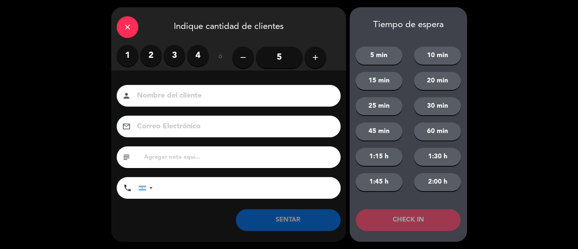
click at [212, 96] on input at bounding box center [233, 96] width 195 height 13
type input "[PERSON_NAME]"
click at [131, 58] on label "1" at bounding box center [128, 56] width 22 height 22
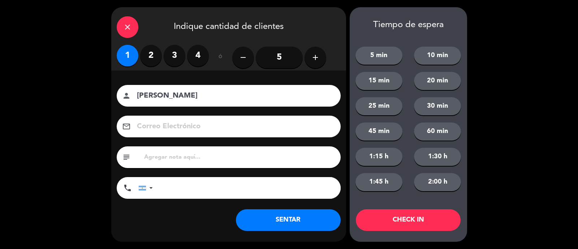
click at [273, 213] on button "SENTAR" at bounding box center [288, 220] width 105 height 22
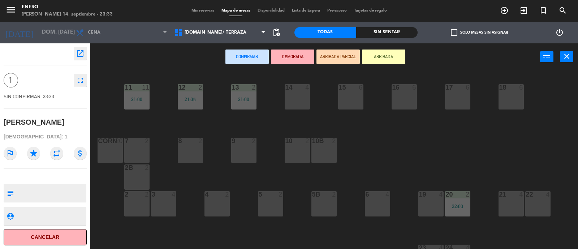
click at [376, 56] on button "ARRIBADA" at bounding box center [383, 56] width 43 height 14
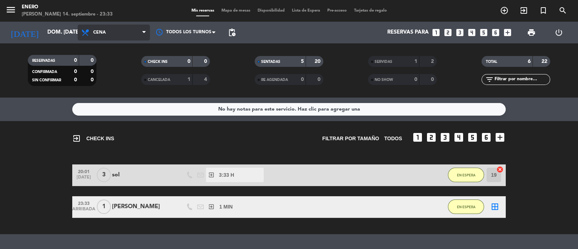
click at [114, 34] on span "Cena" at bounding box center [114, 33] width 72 height 16
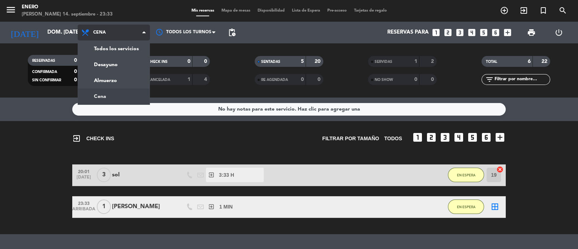
click at [128, 100] on ng-component "menu Enero domingo 14. septiembre - 23:33 Mis reservas Mapa de mesas Disponibil…" at bounding box center [289, 124] width 578 height 249
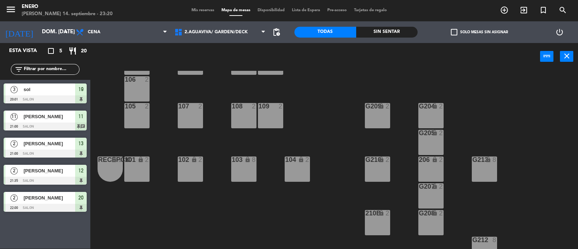
scroll to position [90, 0]
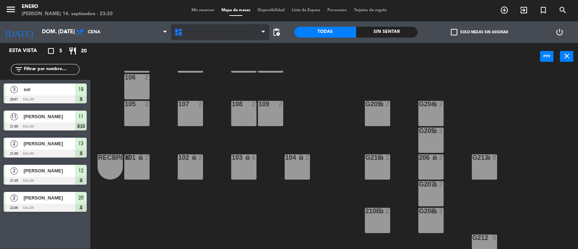
click at [227, 36] on span "2.AGUAVIVA/ GARDEN/DECK" at bounding box center [220, 32] width 99 height 16
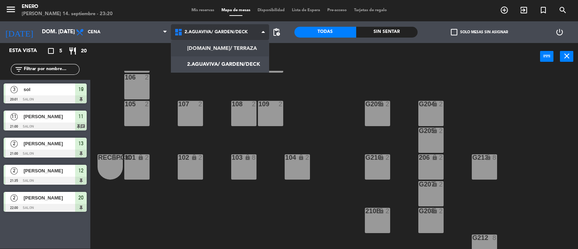
click at [235, 50] on ng-component "menu Enero domingo 14. septiembre - 23:20 Mis reservas Mapa de mesas Disponibil…" at bounding box center [289, 125] width 578 height 250
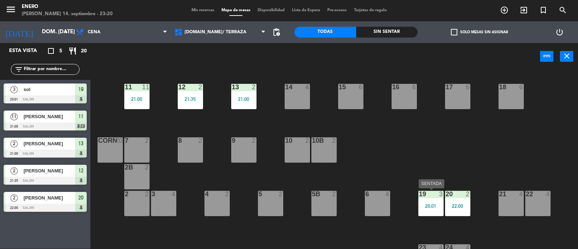
click at [435, 198] on div "19 3 20:01" at bounding box center [430, 203] width 25 height 25
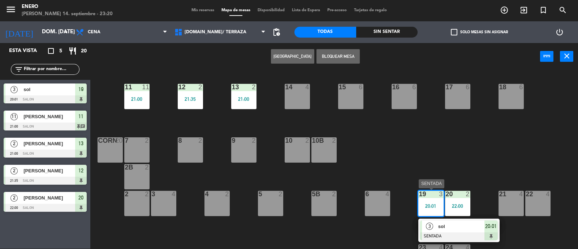
click at [449, 225] on span "sol" at bounding box center [461, 226] width 46 height 8
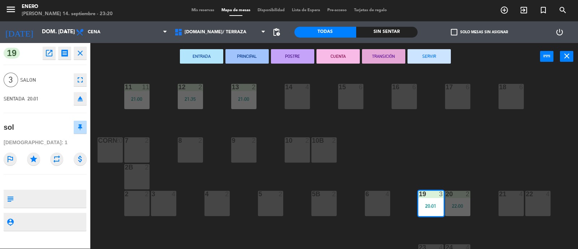
click at [435, 58] on button "SERVIR" at bounding box center [428, 56] width 43 height 14
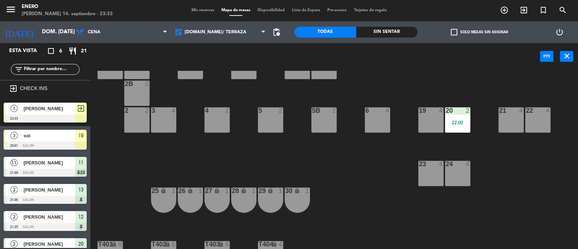
scroll to position [90, 0]
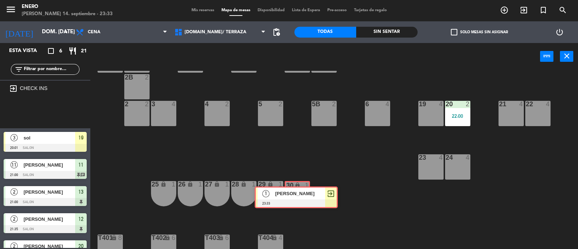
drag, startPoint x: 47, startPoint y: 108, endPoint x: 298, endPoint y: 193, distance: 264.8
click at [298, 193] on div "Esta vista crop_square 6 restaurant 21 filter_list exit_to_app CHECK INS 1 mica…" at bounding box center [289, 146] width 578 height 206
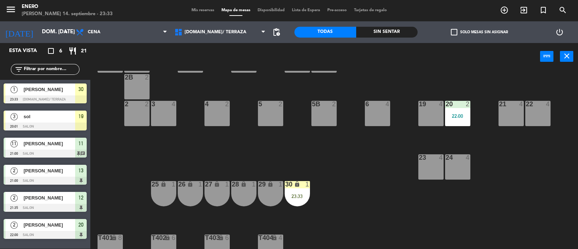
click at [298, 194] on div "23:33" at bounding box center [297, 196] width 25 height 5
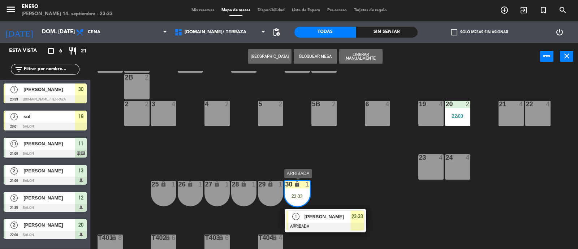
click at [331, 213] on span "[PERSON_NAME]" at bounding box center [327, 217] width 46 height 8
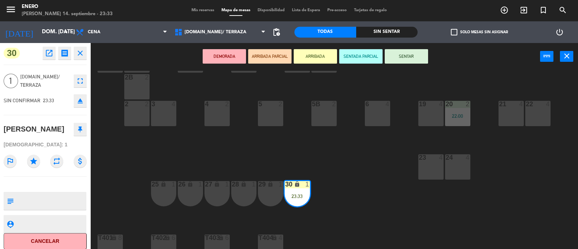
click at [406, 51] on button "SENTAR" at bounding box center [406, 56] width 43 height 14
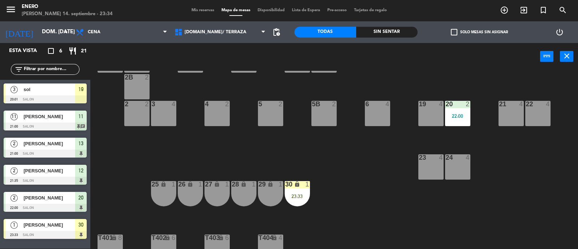
click at [63, 91] on span "sol" at bounding box center [49, 90] width 52 height 8
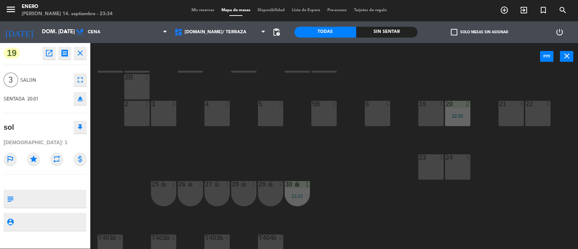
click at [347, 172] on div "14 4 12 2 21:35 11 11 21:00 17 6 15 6 16 6 13 2 21:00 18 6 10 2 7 2 8 2 9 2 cor…" at bounding box center [337, 160] width 482 height 178
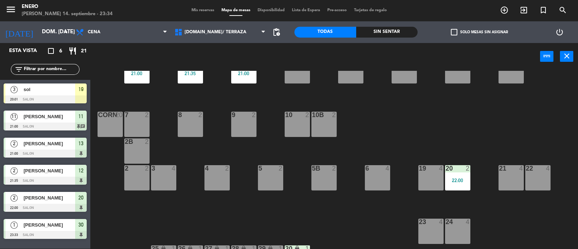
scroll to position [0, 0]
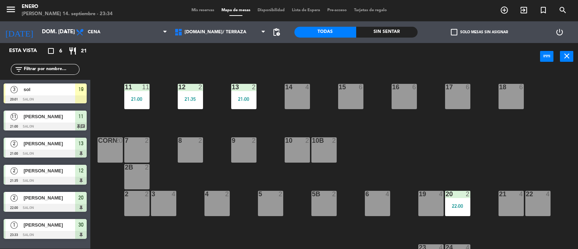
click at [40, 94] on div "sol" at bounding box center [49, 89] width 52 height 12
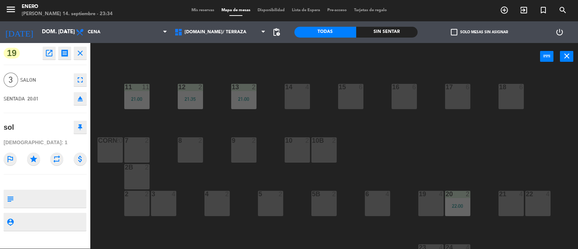
click at [385, 140] on div "14 4 12 2 21:35 11 11 21:00 17 6 15 6 16 6 13 2 21:00 18 6 10 2 7 2 8 2 9 2 cor…" at bounding box center [337, 160] width 482 height 178
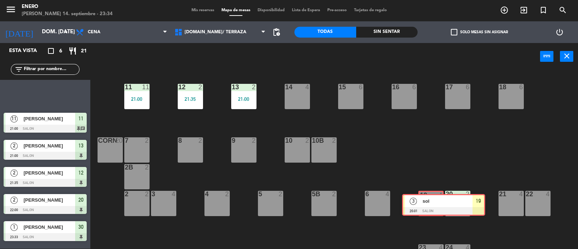
drag, startPoint x: 34, startPoint y: 87, endPoint x: 432, endPoint y: 198, distance: 413.4
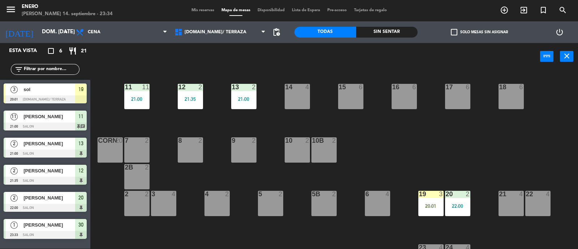
click at [433, 199] on div "19 3 20:01" at bounding box center [430, 203] width 25 height 25
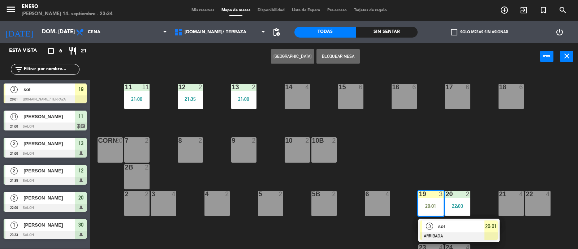
click at [447, 227] on span "sol" at bounding box center [461, 226] width 46 height 8
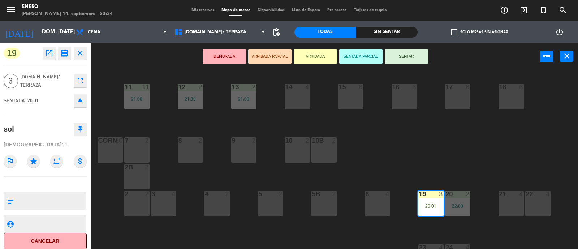
click at [396, 54] on button "SENTAR" at bounding box center [406, 56] width 43 height 14
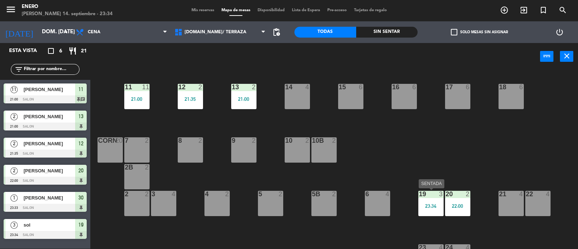
click at [432, 206] on div "23:34" at bounding box center [430, 205] width 25 height 5
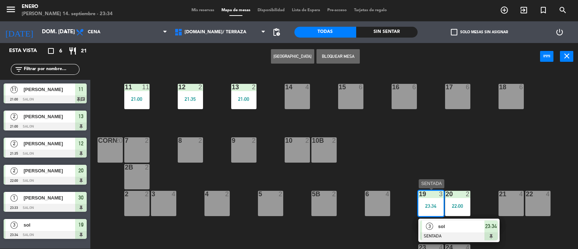
click at [451, 229] on span "sol" at bounding box center [461, 226] width 46 height 8
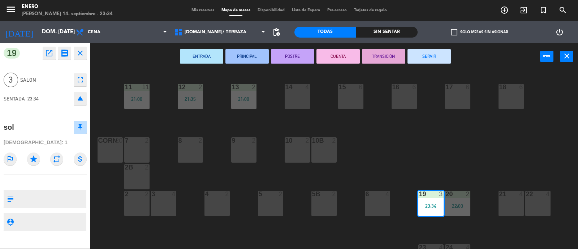
click at [442, 60] on button "SERVIR" at bounding box center [428, 56] width 43 height 14
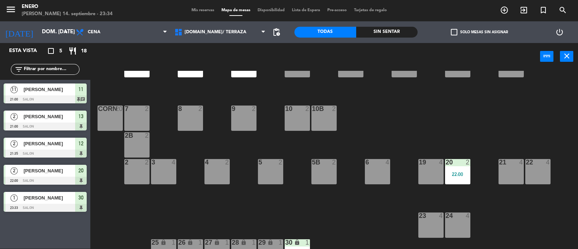
scroll to position [45, 0]
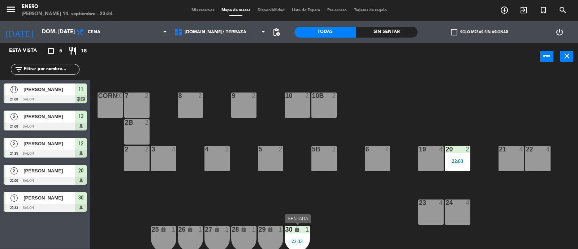
click at [293, 233] on div "30 lock 1 23:33" at bounding box center [297, 238] width 25 height 25
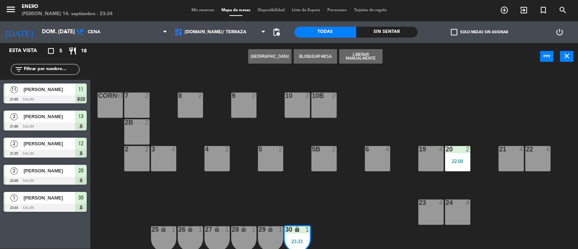
click at [377, 114] on div "14 4 12 2 21:35 11 11 21:00 17 6 15 6 16 6 13 2 21:00 18 6 10 2 7 2 8 2 9 2 cor…" at bounding box center [337, 160] width 482 height 178
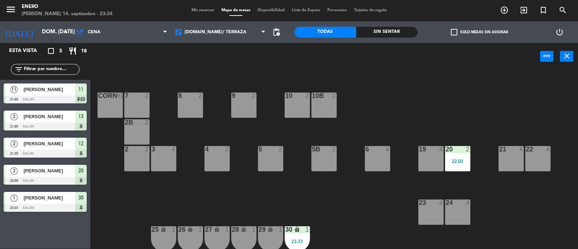
click at [300, 233] on div "30 lock 1 23:33" at bounding box center [297, 238] width 25 height 25
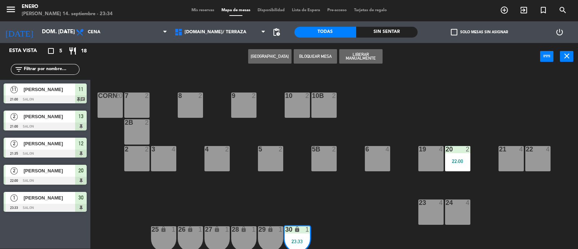
click at [228, 198] on div "14 4 12 2 21:35 11 11 21:00 17 6 15 6 16 6 13 2 21:00 18 6 10 2 7 2 8 2 9 2 cor…" at bounding box center [337, 160] width 482 height 178
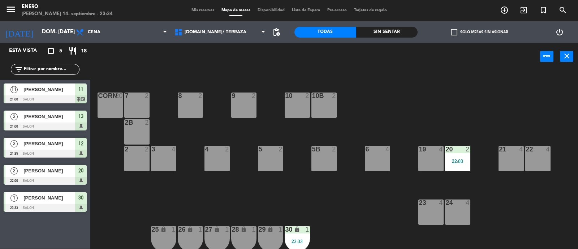
click at [50, 197] on span "[PERSON_NAME]" at bounding box center [49, 198] width 52 height 8
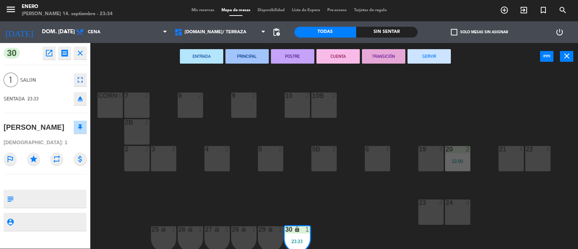
click at [430, 57] on button "SERVIR" at bounding box center [428, 56] width 43 height 14
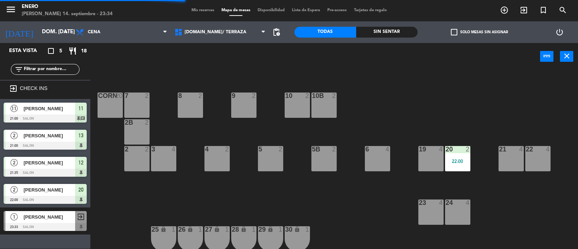
scroll to position [0, 0]
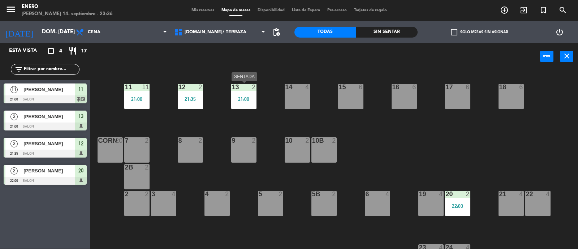
click at [243, 95] on div "13 2 21:00" at bounding box center [243, 96] width 25 height 25
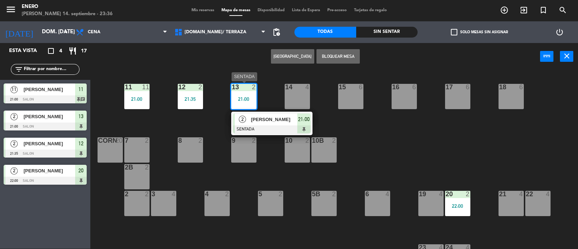
click at [282, 116] on span "[PERSON_NAME]" at bounding box center [274, 120] width 46 height 8
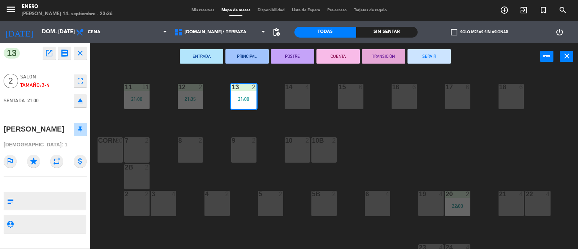
click at [426, 57] on button "SERVIR" at bounding box center [428, 56] width 43 height 14
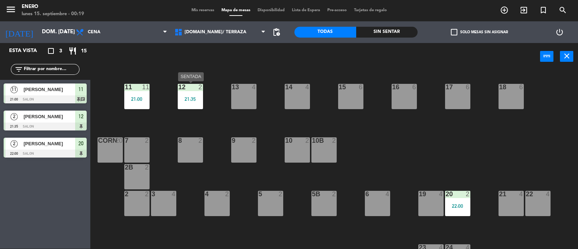
click at [183, 98] on div "21:35" at bounding box center [190, 98] width 25 height 5
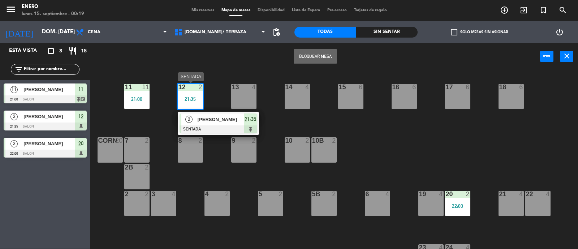
click at [231, 116] on div "14 4 12 2 21:35 2 marianela SENTADA 21:35 11 11 21:00 17 6 15 6 16 6 13 4 18 6 …" at bounding box center [337, 160] width 482 height 178
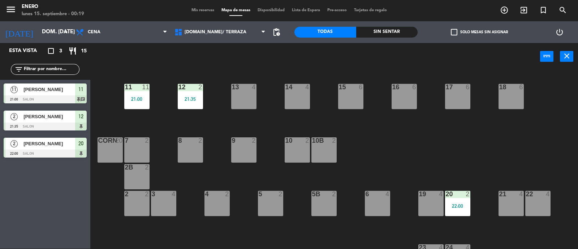
click at [194, 96] on div "21:35" at bounding box center [190, 98] width 25 height 5
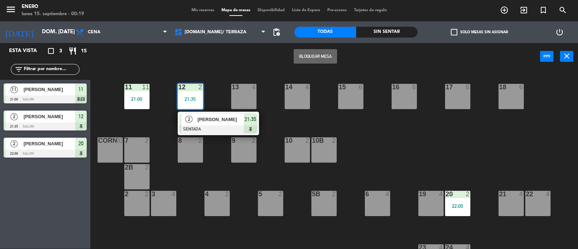
click at [215, 118] on span "[PERSON_NAME]" at bounding box center [221, 120] width 46 height 8
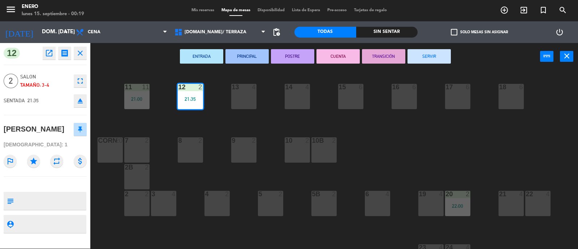
click at [440, 57] on button "SERVIR" at bounding box center [428, 56] width 43 height 14
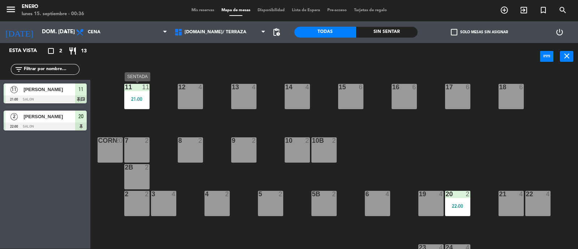
click at [136, 96] on div "21:00" at bounding box center [136, 98] width 25 height 5
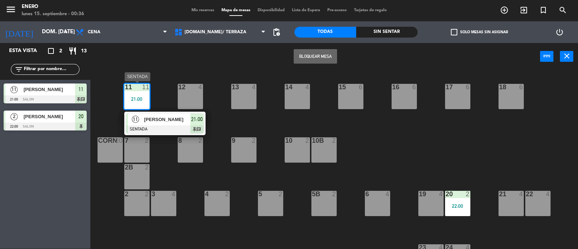
click at [182, 120] on span "[PERSON_NAME]" at bounding box center [167, 120] width 46 height 8
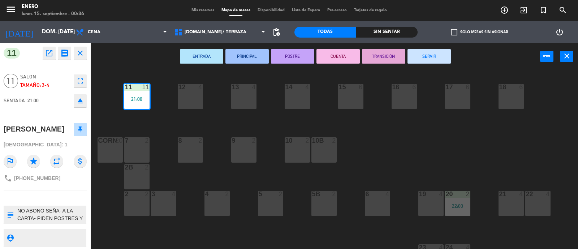
click at [427, 50] on button "SERVIR" at bounding box center [428, 56] width 43 height 14
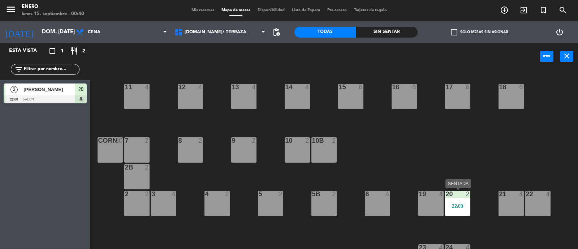
click at [453, 202] on div "20 2 22:00" at bounding box center [457, 203] width 25 height 25
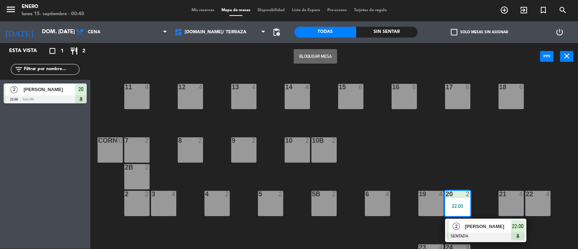
click at [453, 202] on div "20 2 22:00" at bounding box center [457, 203] width 25 height 25
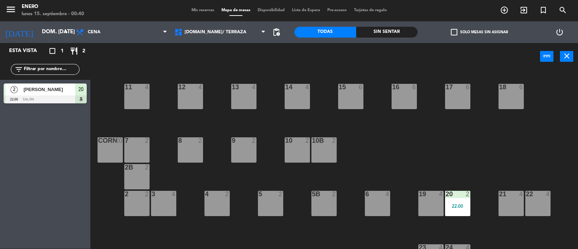
click at [455, 205] on div "22:00" at bounding box center [457, 205] width 25 height 5
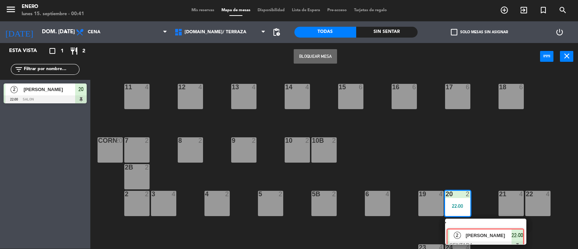
click at [468, 223] on div "2 Carlos Gallardo SENTADA 22:00" at bounding box center [485, 231] width 92 height 26
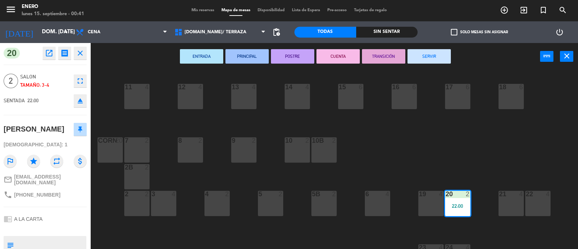
click at [423, 56] on button "SERVIR" at bounding box center [428, 56] width 43 height 14
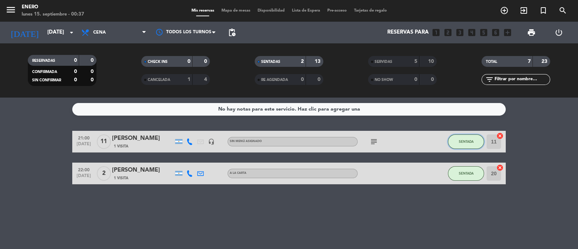
drag, startPoint x: 0, startPoint y: 0, endPoint x: 455, endPoint y: 142, distance: 476.6
click at [455, 142] on button "SENTADA" at bounding box center [466, 141] width 36 height 14
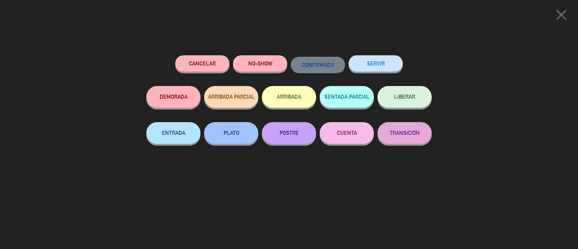
click at [368, 66] on button "SERVIR" at bounding box center [375, 63] width 54 height 16
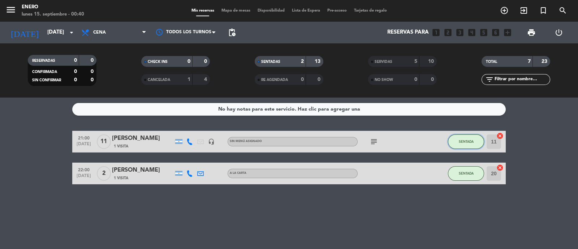
click at [469, 142] on span "SENTADA" at bounding box center [466, 141] width 15 height 4
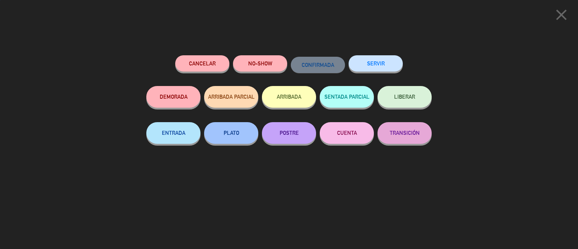
click at [383, 65] on button "SERVIR" at bounding box center [375, 63] width 54 height 16
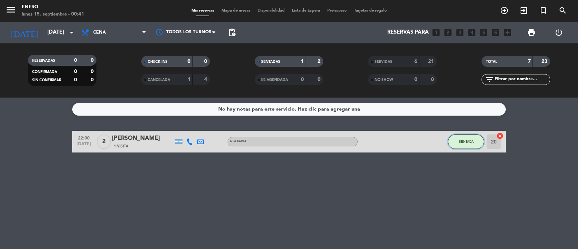
click at [473, 139] on span "SENTADA" at bounding box center [466, 141] width 15 height 4
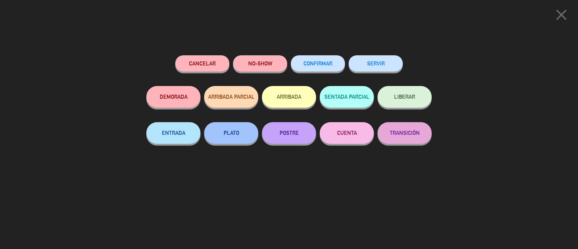
click at [372, 63] on button "SERVIR" at bounding box center [375, 63] width 54 height 16
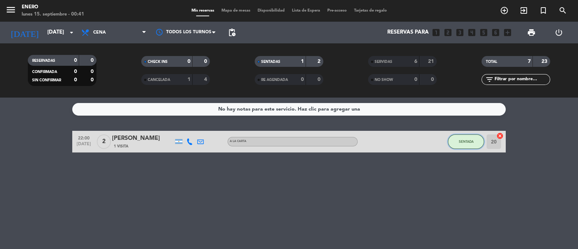
click at [460, 140] on span "SENTADA" at bounding box center [466, 141] width 15 height 4
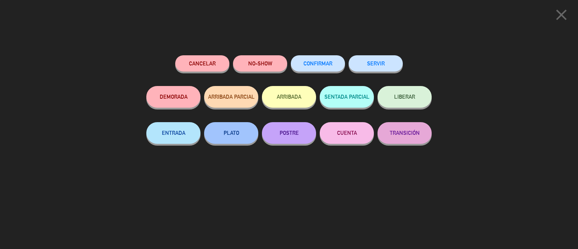
click at [374, 57] on button "SERVIR" at bounding box center [375, 63] width 54 height 16
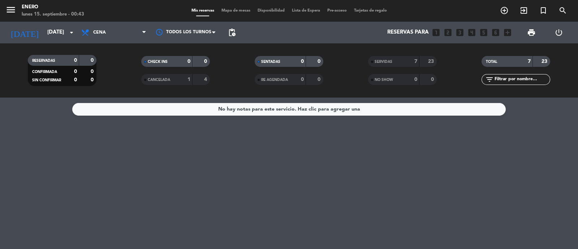
click at [391, 62] on span "SERVIDAS" at bounding box center [383, 62] width 18 height 4
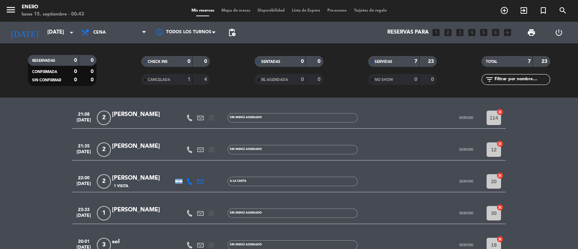
scroll to position [120, 0]
